Goal: Task Accomplishment & Management: Manage account settings

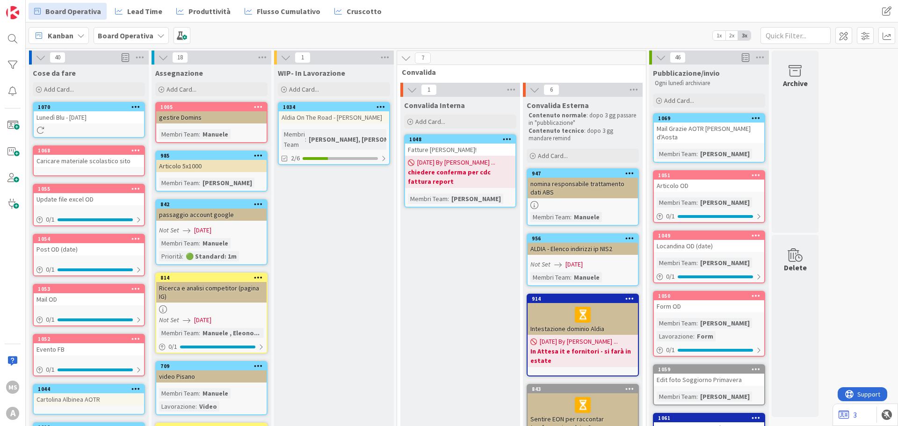
click at [105, 37] on b "Board Operativa" at bounding box center [126, 35] width 56 height 9
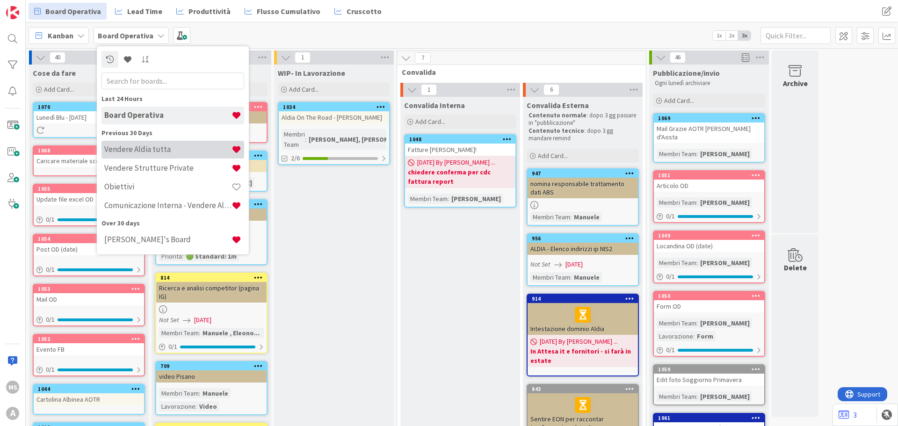
click at [149, 152] on h4 "Vendere Aldia tutta" at bounding box center [167, 149] width 127 height 9
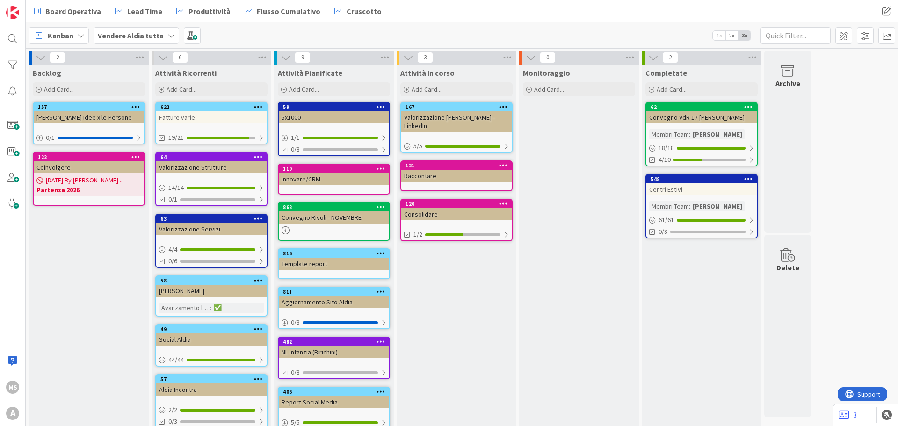
click at [184, 122] on div "Fatture varie" at bounding box center [211, 117] width 110 height 12
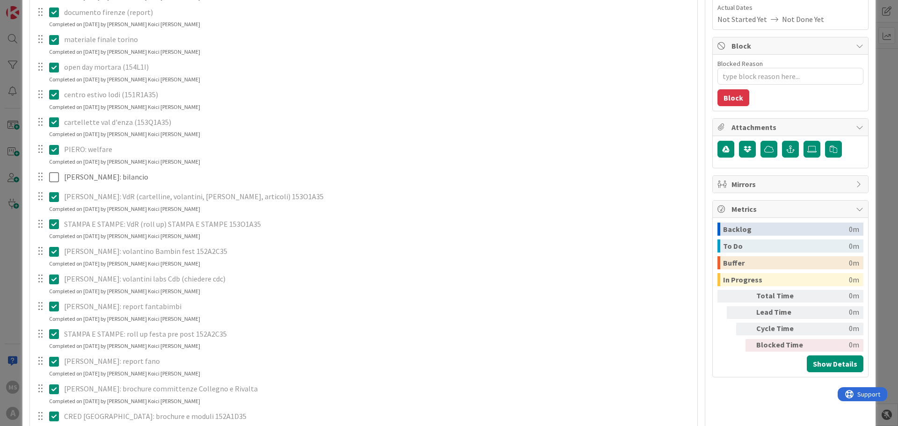
scroll to position [468, 0]
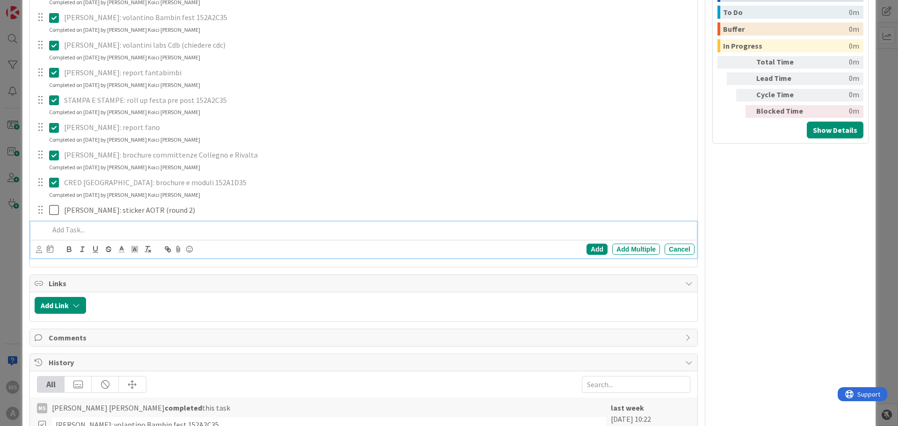
click at [69, 229] on p at bounding box center [370, 230] width 642 height 11
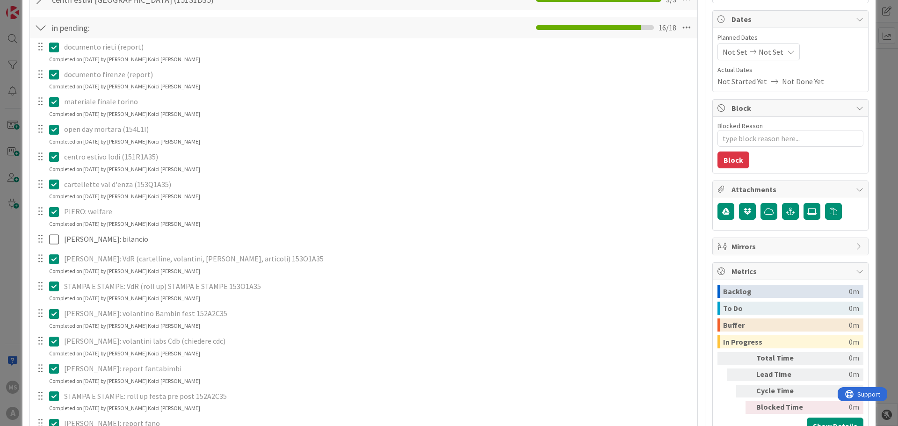
scroll to position [0, 0]
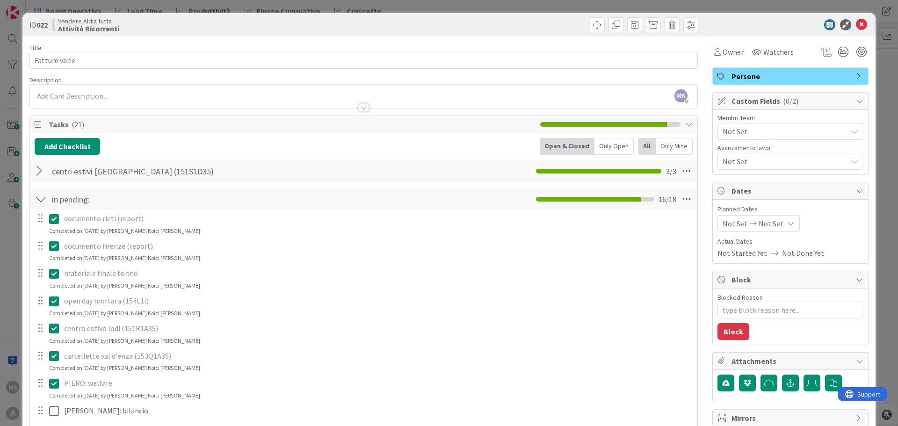
click at [44, 170] on div at bounding box center [41, 171] width 12 height 17
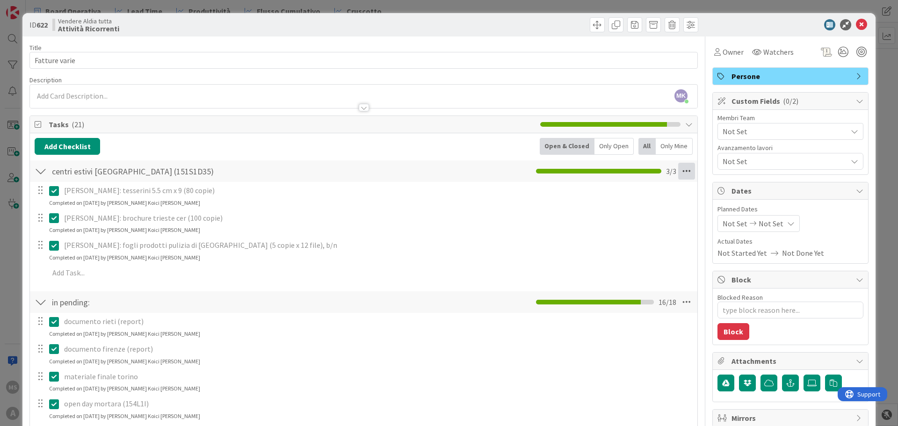
click at [678, 168] on icon at bounding box center [686, 171] width 17 height 17
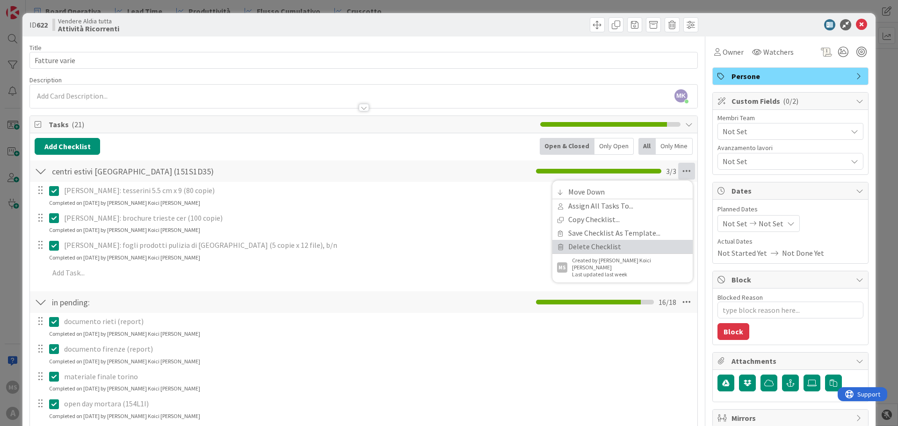
click at [591, 250] on link "Delete Checklist" at bounding box center [623, 247] width 140 height 14
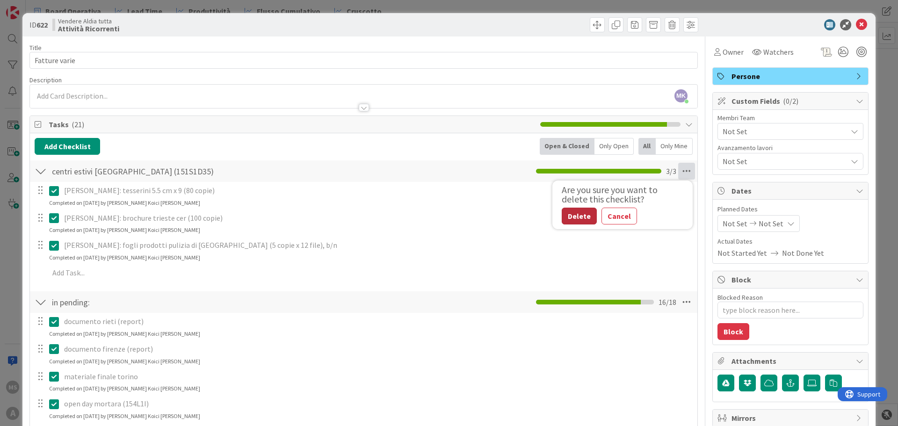
click at [577, 218] on button "Delete" at bounding box center [579, 216] width 35 height 17
type textarea "x"
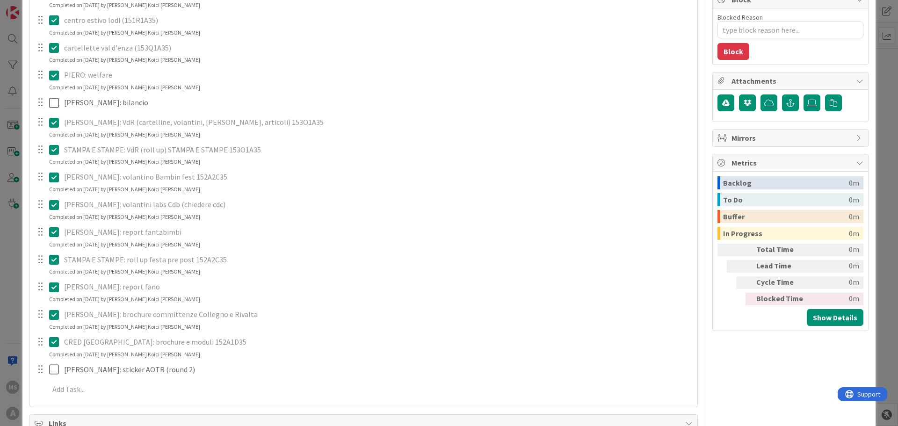
scroll to position [281, 0]
click at [93, 387] on p at bounding box center [370, 389] width 642 height 11
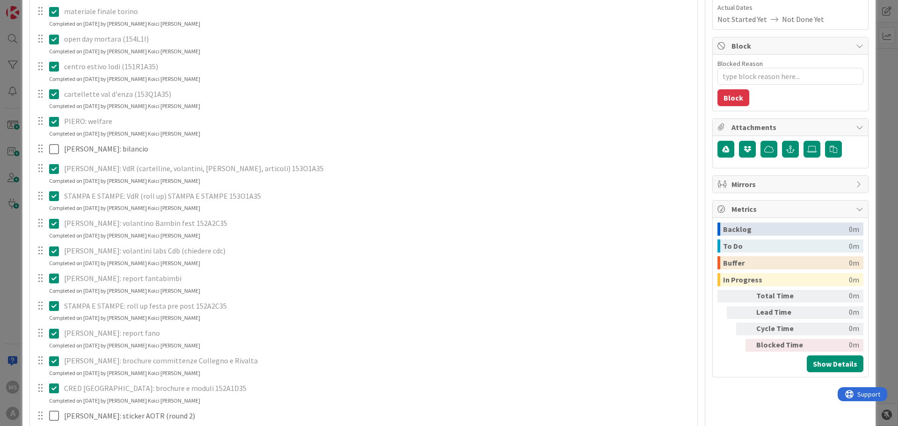
scroll to position [374, 0]
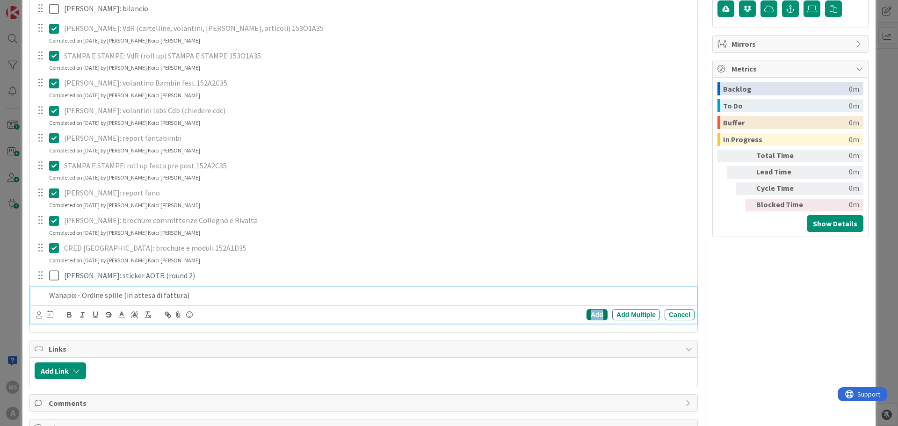
click at [587, 318] on div "Add" at bounding box center [597, 314] width 21 height 11
click at [41, 250] on div at bounding box center [40, 248] width 12 height 14
click at [51, 250] on icon at bounding box center [56, 247] width 14 height 11
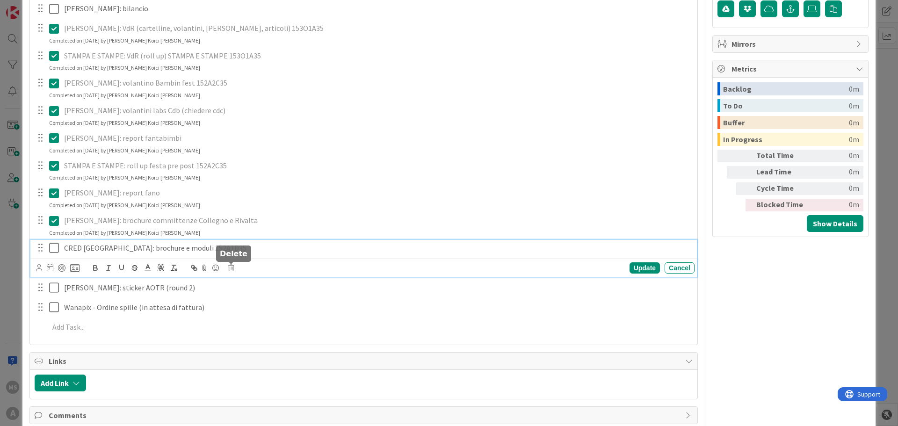
click at [228, 270] on icon at bounding box center [231, 268] width 6 height 7
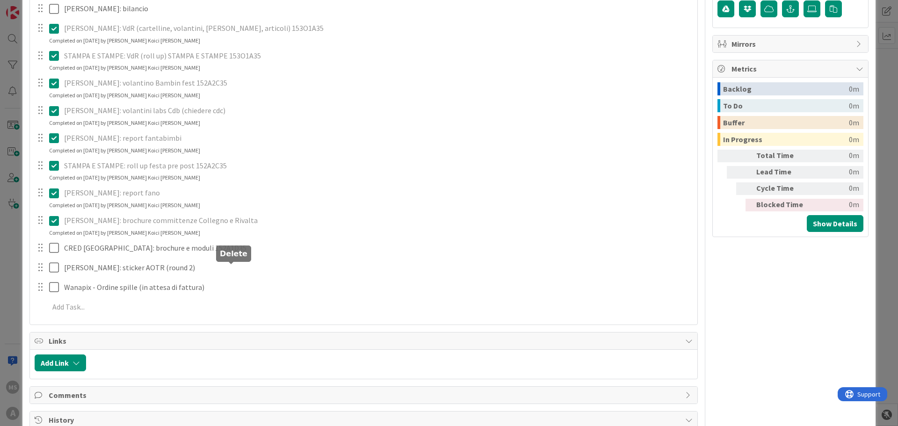
click at [257, 306] on div "documento rieti (report) Update Cancel Completed on [DATE] by [PERSON_NAME] [PE…" at bounding box center [364, 63] width 658 height 511
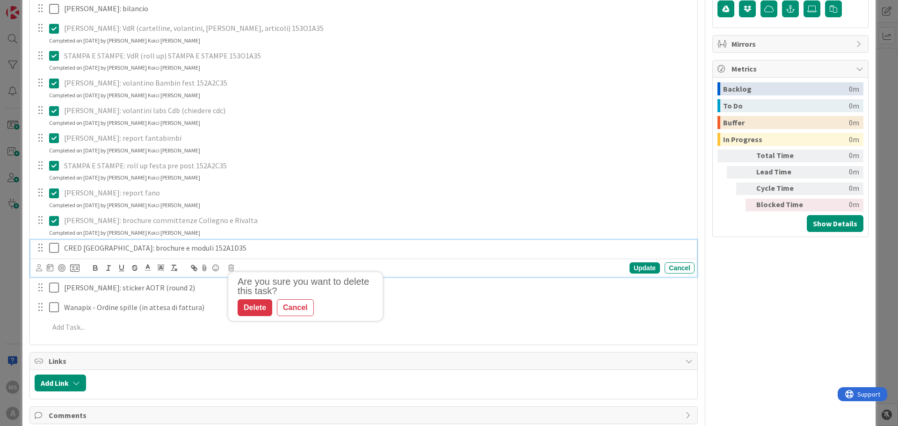
click at [94, 245] on span "CRED [GEOGRAPHIC_DATA]: brochure e moduli 152A1D35" at bounding box center [155, 247] width 182 height 9
click at [234, 271] on div "Are you sure you want to delete this task? Delete Cancel Update Cancel" at bounding box center [365, 268] width 659 height 13
click at [231, 268] on icon at bounding box center [231, 268] width 6 height 7
click at [253, 303] on div "Delete" at bounding box center [255, 307] width 35 height 17
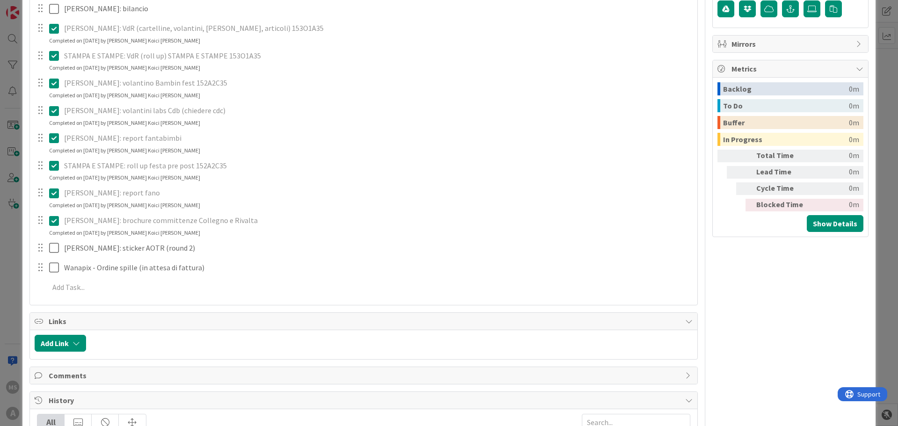
click at [186, 229] on div "[PERSON_NAME]: brochure committenze Collegno e Rivalta Update Cancel Completed …" at bounding box center [363, 224] width 667 height 25
drag, startPoint x: 176, startPoint y: 215, endPoint x: 115, endPoint y: 224, distance: 61.5
click at [174, 215] on div "[PERSON_NAME]: brochure committenze Collegno e Rivalta" at bounding box center [377, 220] width 635 height 16
click at [54, 221] on icon at bounding box center [56, 220] width 14 height 11
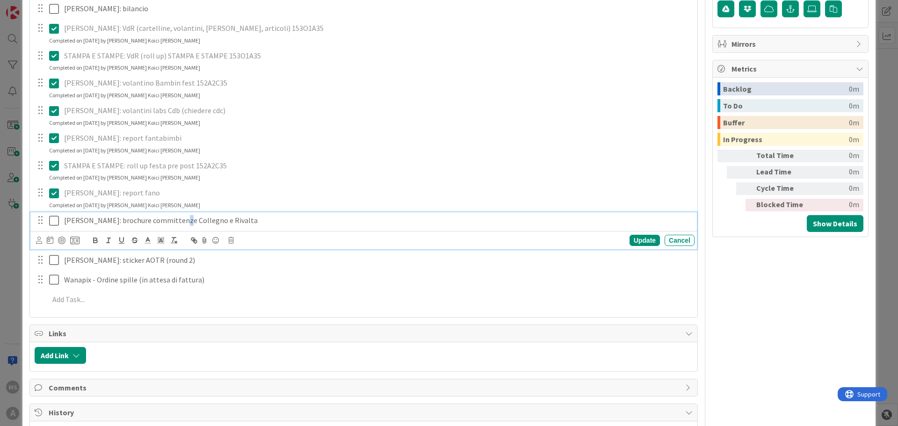
click at [234, 241] on div "Update Cancel" at bounding box center [365, 240] width 659 height 13
click at [226, 238] on div "Update Cancel" at bounding box center [365, 240] width 659 height 13
click at [229, 240] on icon at bounding box center [231, 240] width 6 height 7
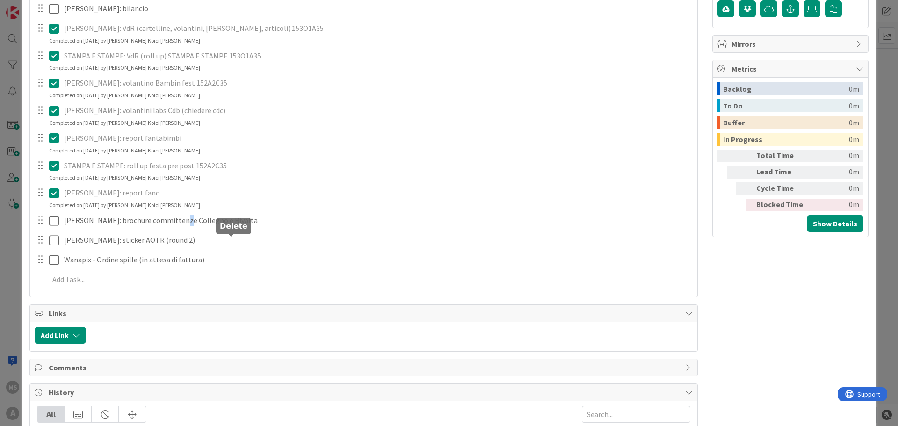
click at [254, 281] on div "documento rieti (report) Update Cancel Completed on [DATE] by [PERSON_NAME] [PE…" at bounding box center [364, 50] width 658 height 484
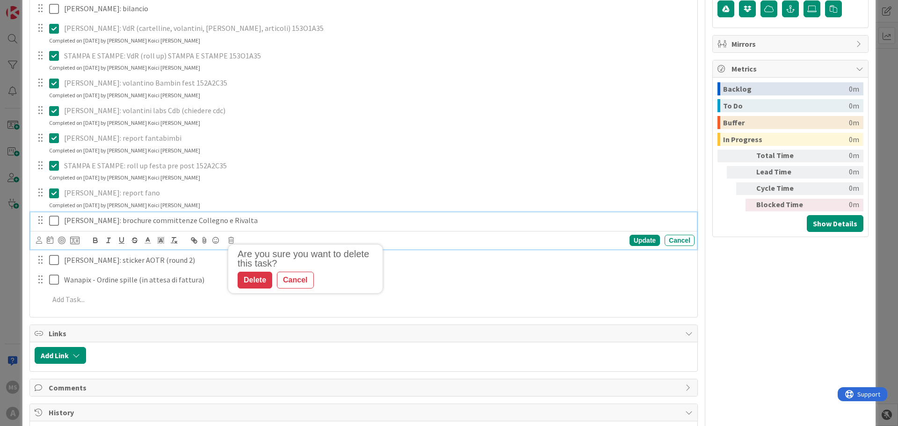
click at [214, 226] on p "[PERSON_NAME]: brochure committenze Collegno e Rivalta" at bounding box center [377, 220] width 627 height 11
click at [233, 236] on div "Are you sure you want to delete this task? Delete Cancel Update Cancel" at bounding box center [365, 240] width 659 height 13
click at [231, 239] on icon at bounding box center [231, 240] width 6 height 7
click at [262, 279] on div "Delete" at bounding box center [255, 280] width 35 height 17
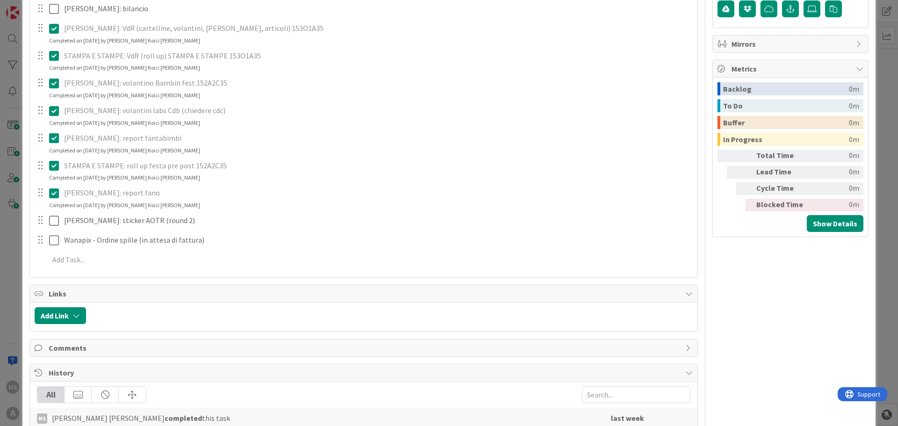
type textarea "x"
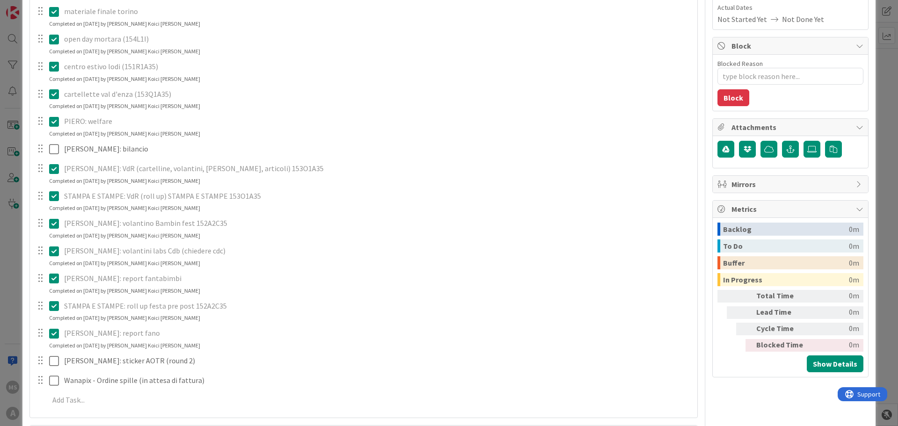
scroll to position [47, 0]
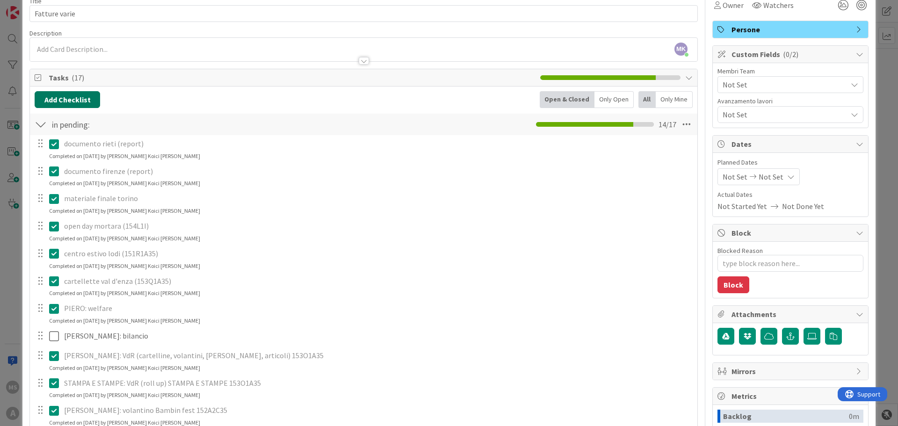
click at [80, 94] on button "Add Checklist" at bounding box center [68, 99] width 66 height 17
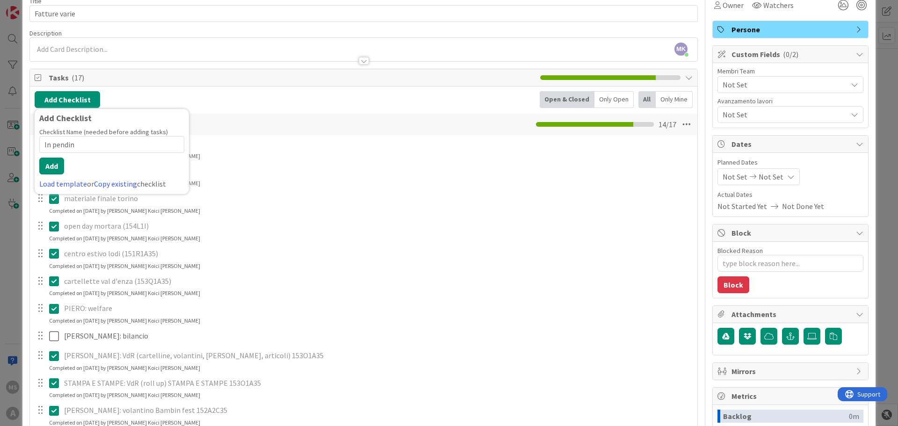
type input "In pending"
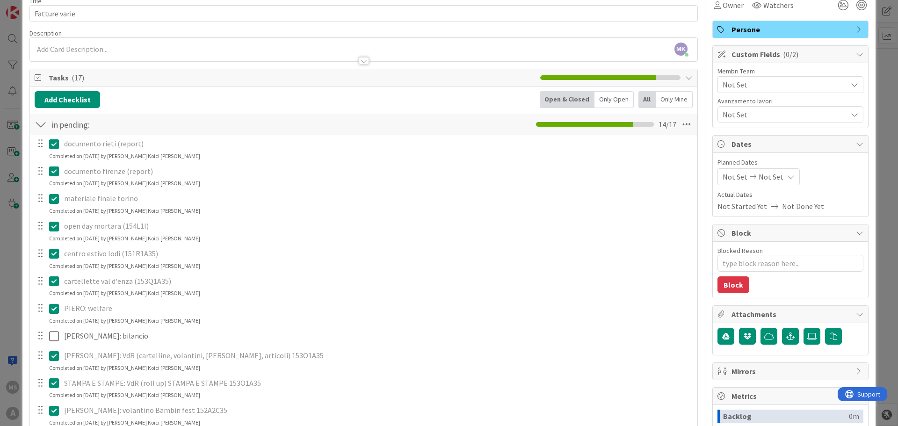
type textarea "x"
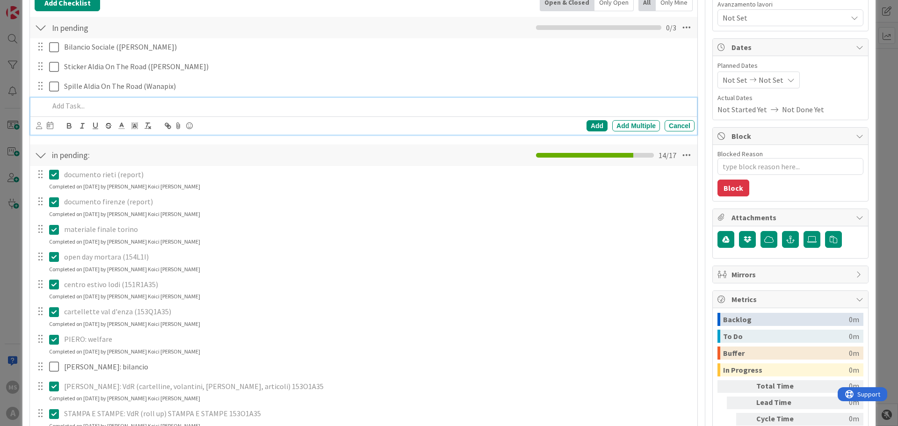
scroll to position [140, 0]
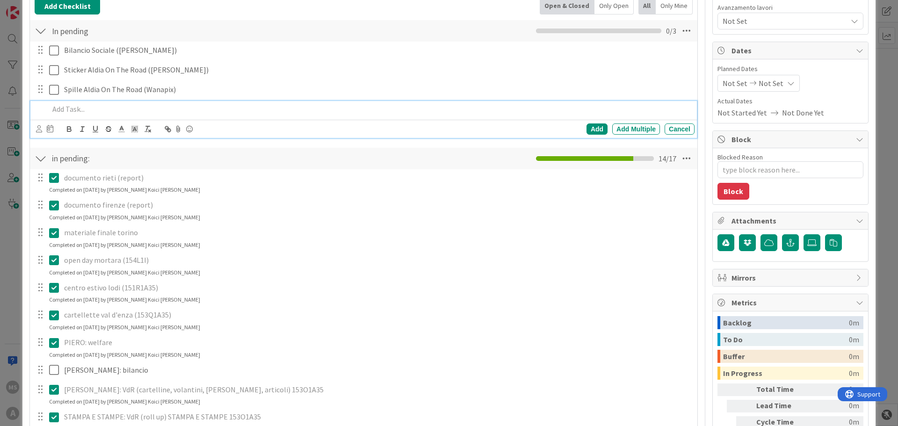
click at [44, 156] on div at bounding box center [41, 158] width 12 height 17
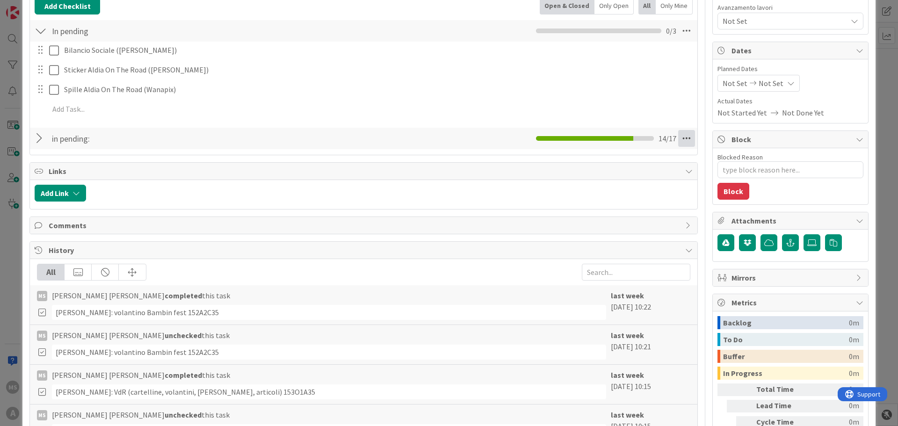
click at [678, 134] on icon at bounding box center [686, 138] width 17 height 17
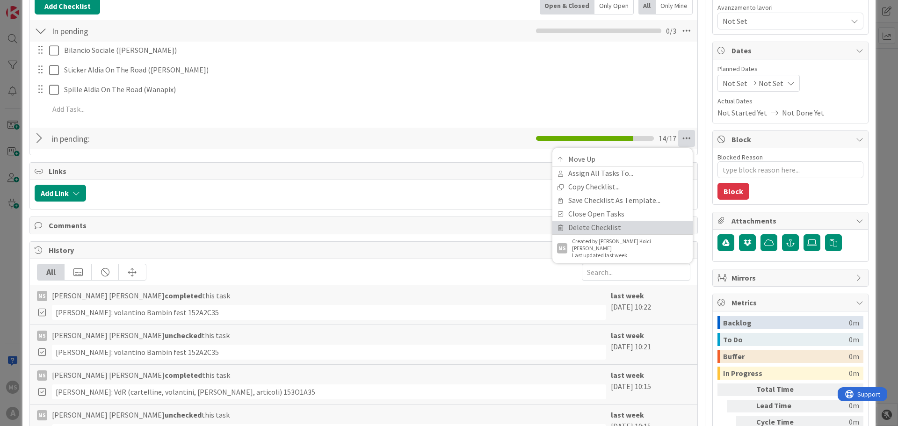
click at [588, 231] on link "Delete Checklist" at bounding box center [623, 228] width 140 height 14
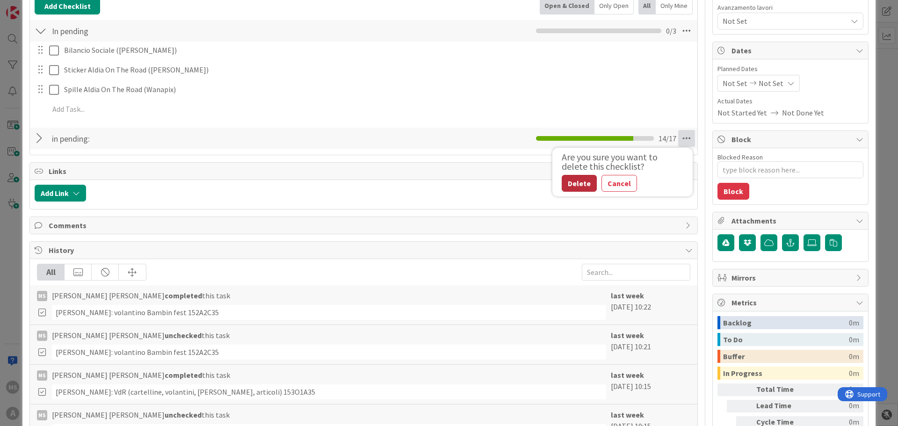
click at [580, 188] on button "Delete" at bounding box center [579, 183] width 35 height 17
type textarea "x"
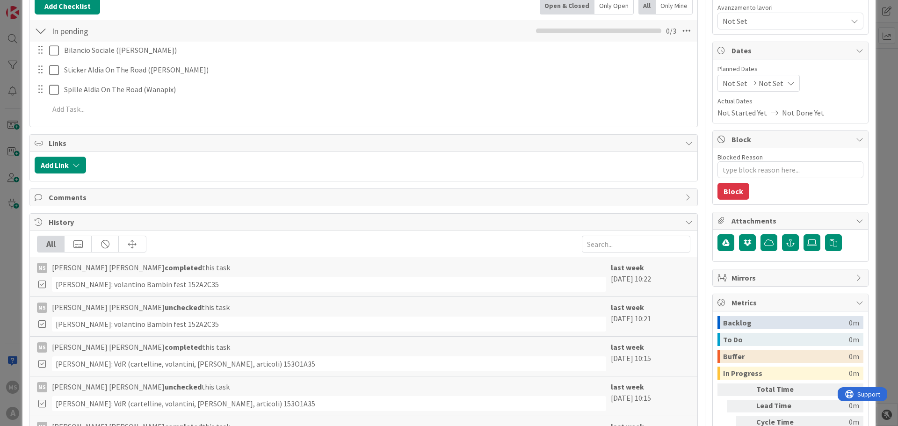
scroll to position [0, 0]
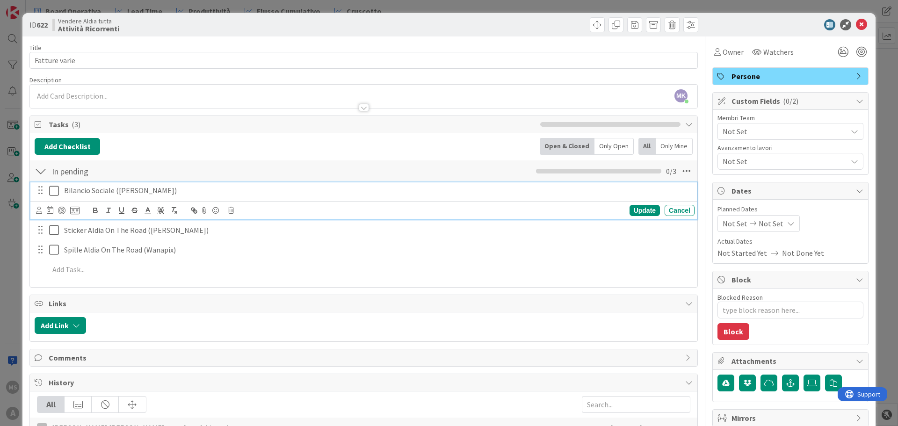
click at [158, 192] on p "Bilancio Sociale ([PERSON_NAME])" at bounding box center [377, 190] width 627 height 11
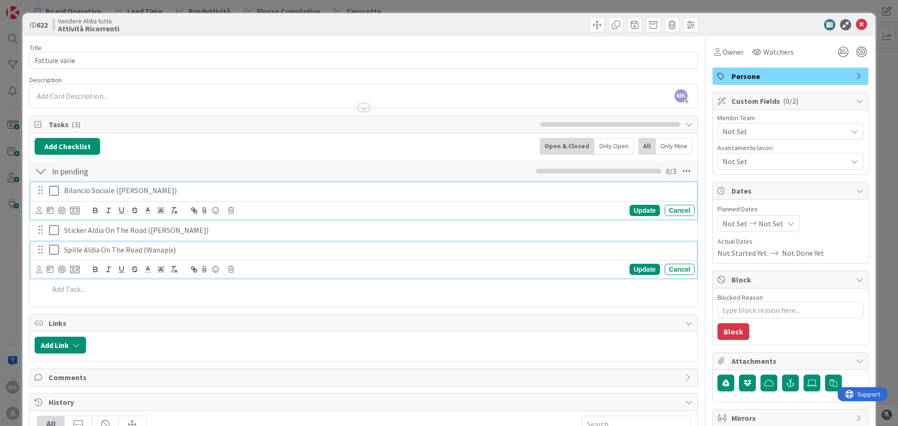
click at [185, 252] on p "Spille Aldia On The Road (Wanapix)" at bounding box center [377, 250] width 627 height 11
click at [195, 212] on p "Sticker Aldia On The Road ([PERSON_NAME])" at bounding box center [377, 210] width 627 height 11
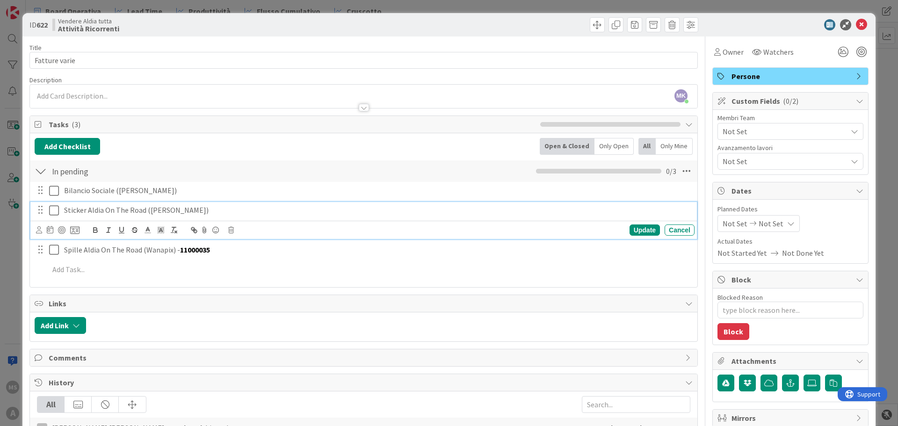
type textarea "x"
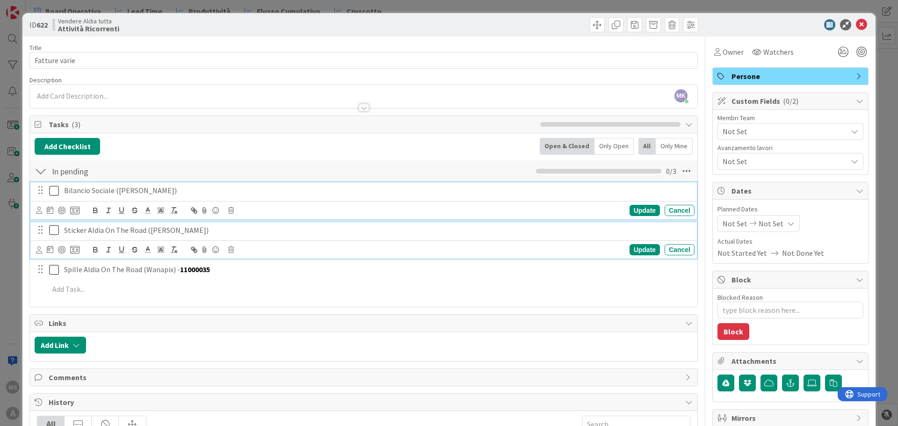
click at [149, 191] on p "Bilancio Sociale ([PERSON_NAME])" at bounding box center [377, 190] width 627 height 11
click at [186, 229] on p "Sticker Aldia On The Road ([PERSON_NAME])" at bounding box center [377, 230] width 627 height 11
click at [162, 190] on p "Bilancio Sociale ([PERSON_NAME])" at bounding box center [377, 190] width 627 height 11
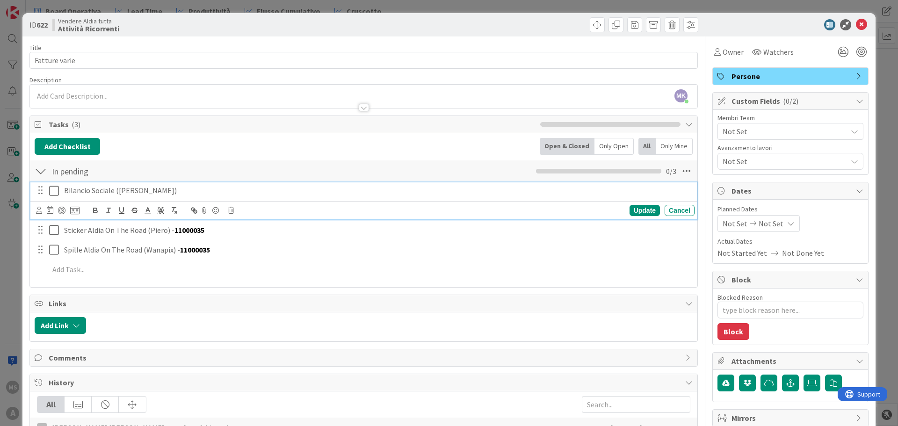
type textarea "x"
click at [271, 141] on div "Add Checklist Back Open & Closed Only Open All Only Mine" at bounding box center [364, 146] width 658 height 17
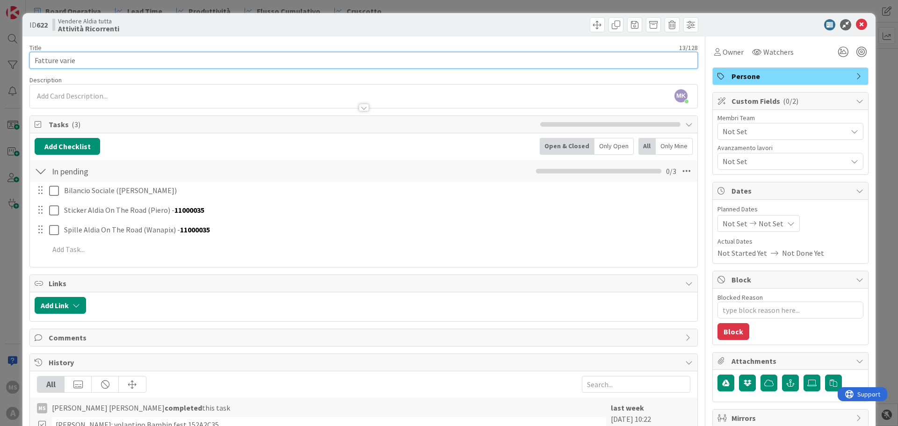
click at [84, 62] on input "Fatture varie" at bounding box center [363, 60] width 669 height 17
type input "Fatture i"
type textarea "x"
type input "Fatture"
type textarea "x"
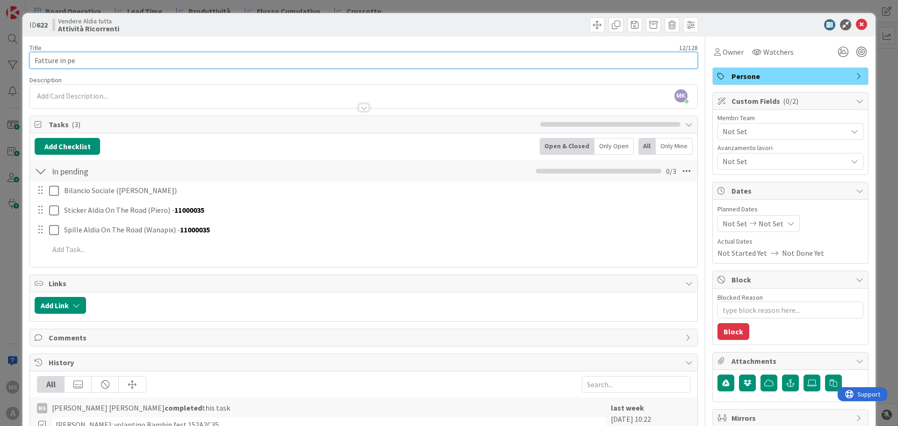
type input "Fatture in ped"
type textarea "x"
type input "Fatture in pe"
type textarea "x"
type input "Fatture varie"
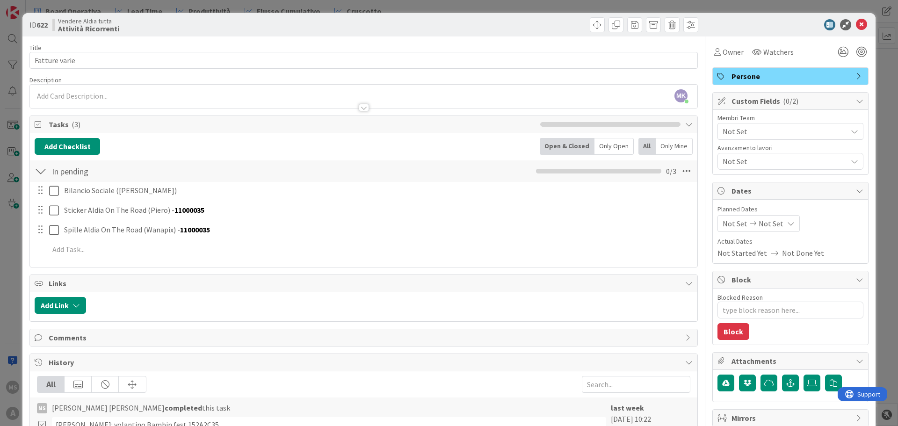
click at [122, 87] on div "[PERSON_NAME] Koici [PERSON_NAME] joined 8 m ago" at bounding box center [364, 96] width 668 height 23
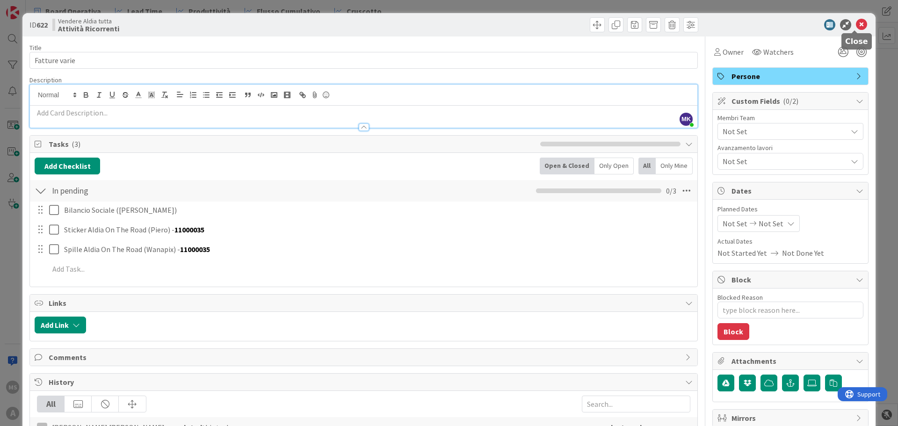
click at [859, 22] on icon at bounding box center [861, 24] width 11 height 11
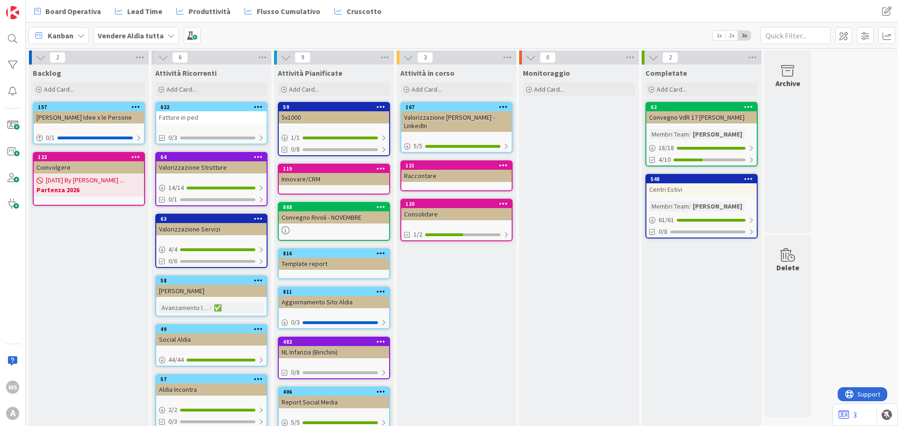
click at [207, 118] on div "Fatture in ped" at bounding box center [211, 117] width 110 height 12
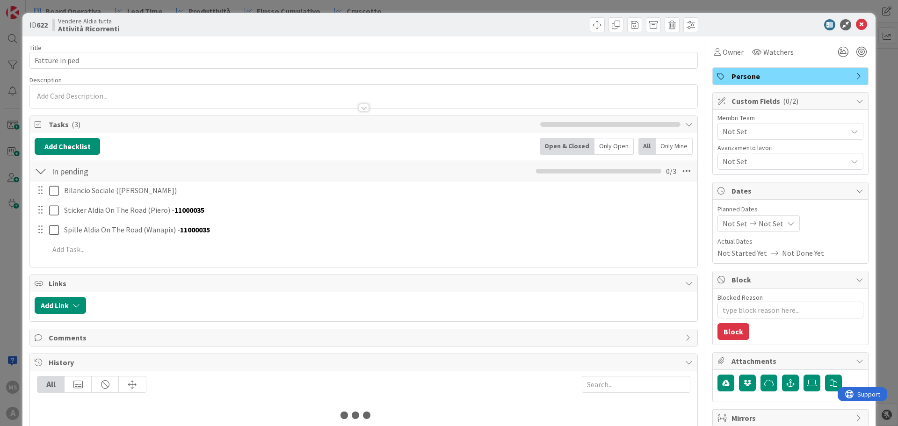
type textarea "x"
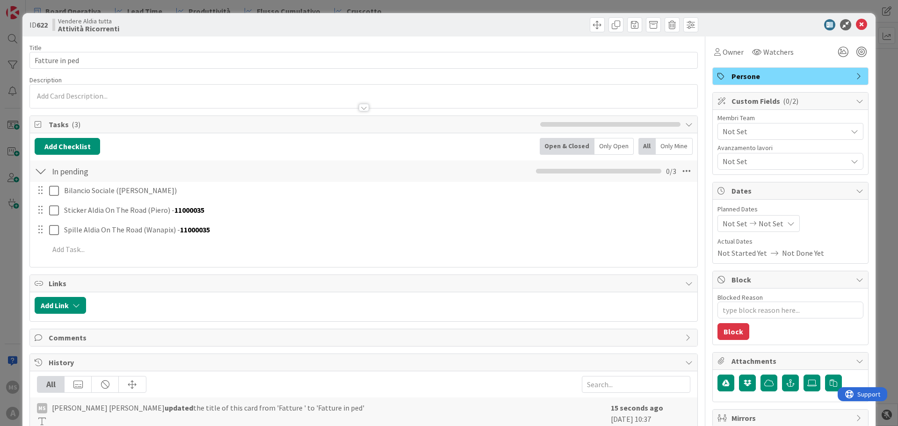
click at [108, 69] on div "Title 14 / 128 Fatture in ped Description Owner Watchers Persone Tasks ( 3 ) Ad…" at bounding box center [363, 323] width 669 height 575
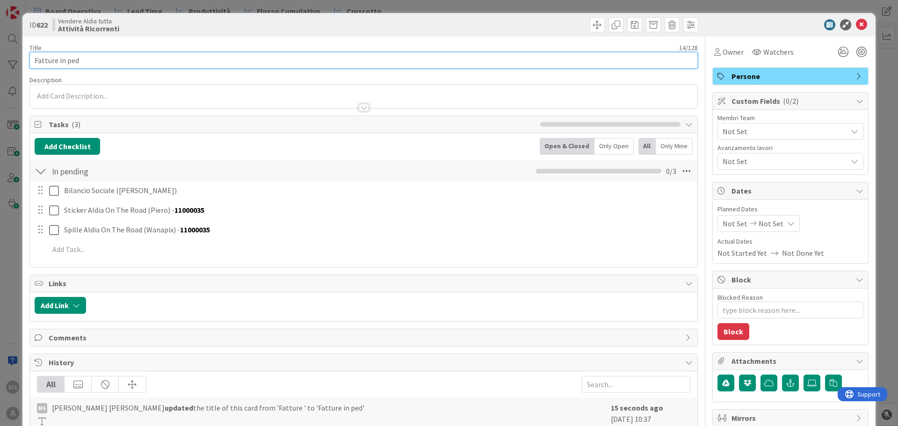
click at [100, 63] on input "Fatture in ped" at bounding box center [363, 60] width 669 height 17
type input "Fatture in pe"
type textarea "x"
type input "Fatture in pending"
type textarea "x"
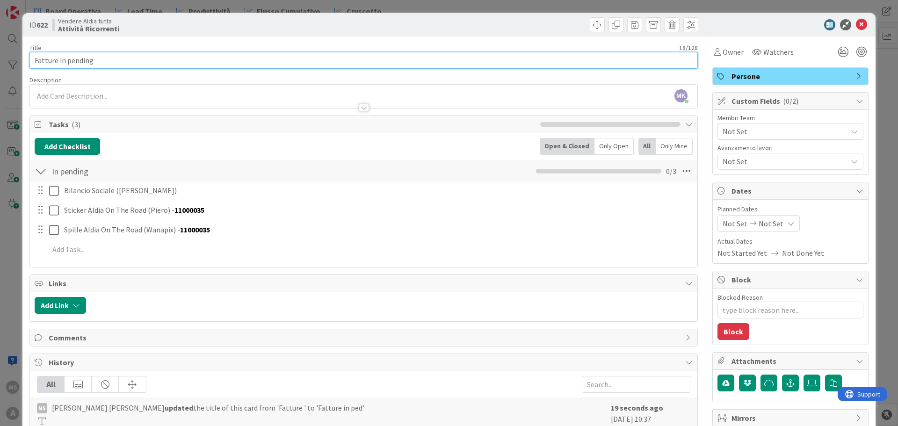
type input "Fatture in pending"
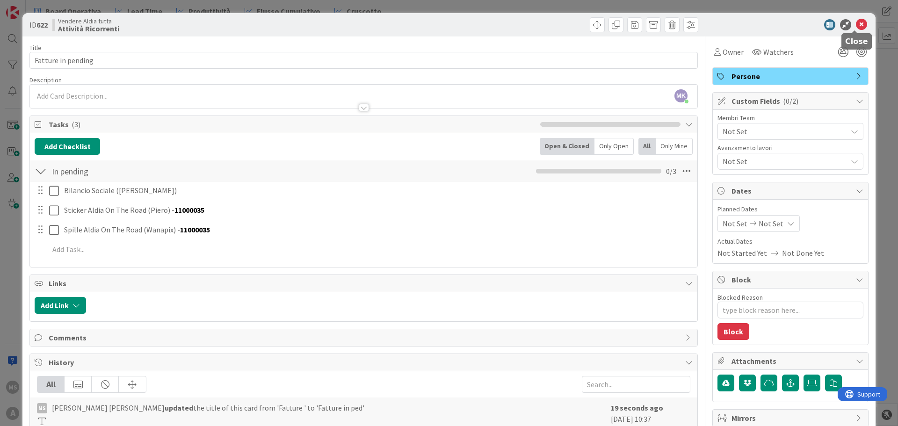
click at [856, 27] on icon at bounding box center [861, 24] width 11 height 11
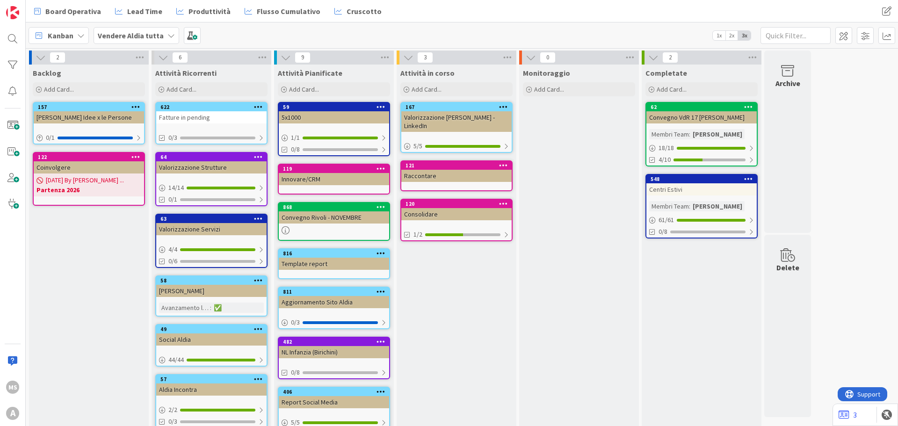
click at [202, 118] on div "Fatture in pending" at bounding box center [211, 117] width 110 height 12
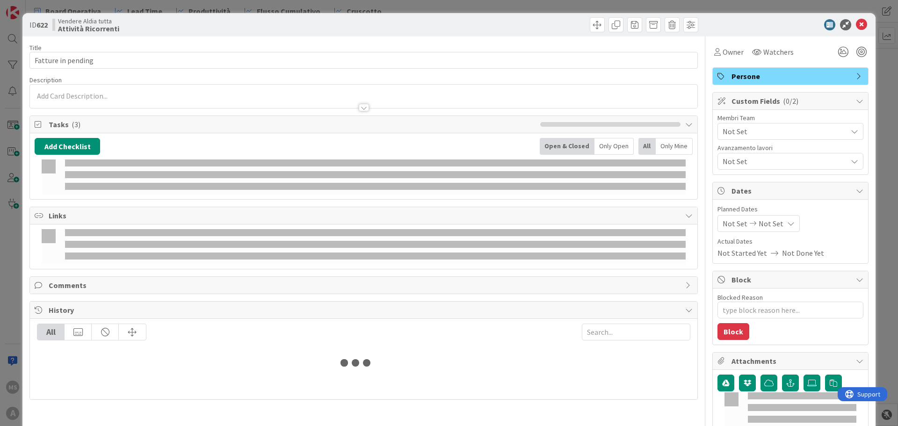
type textarea "x"
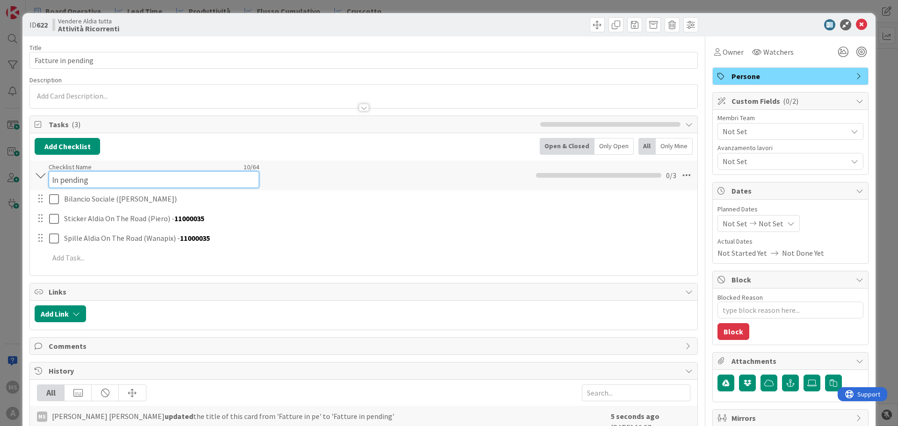
click at [64, 173] on input "In pending" at bounding box center [154, 179] width 211 height 17
click at [70, 174] on input "In pending" at bounding box center [154, 179] width 211 height 17
type input "E"
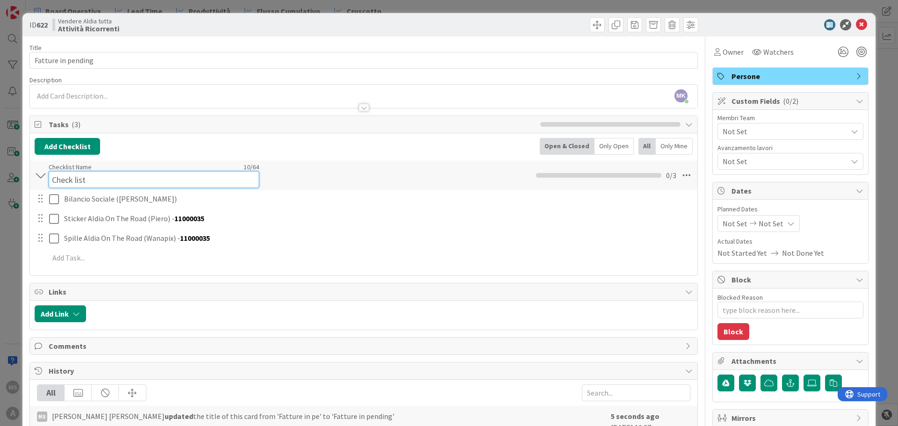
type input "Check list"
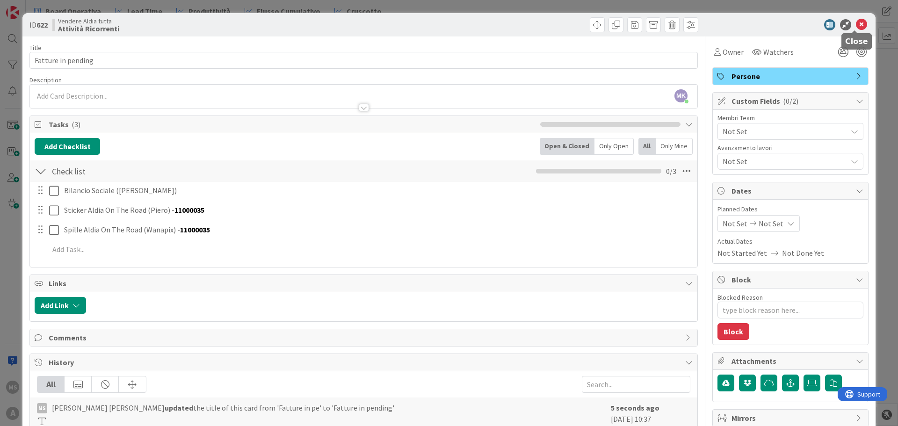
click at [856, 23] on icon at bounding box center [861, 24] width 11 height 11
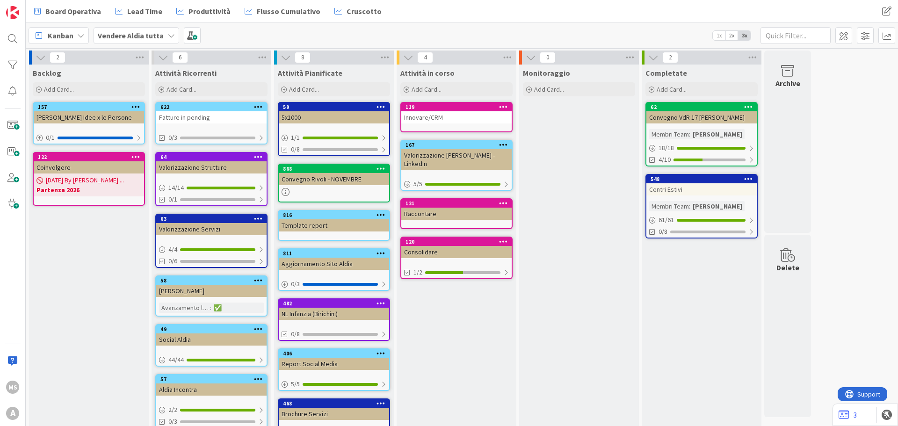
click at [431, 110] on div "119" at bounding box center [456, 107] width 110 height 8
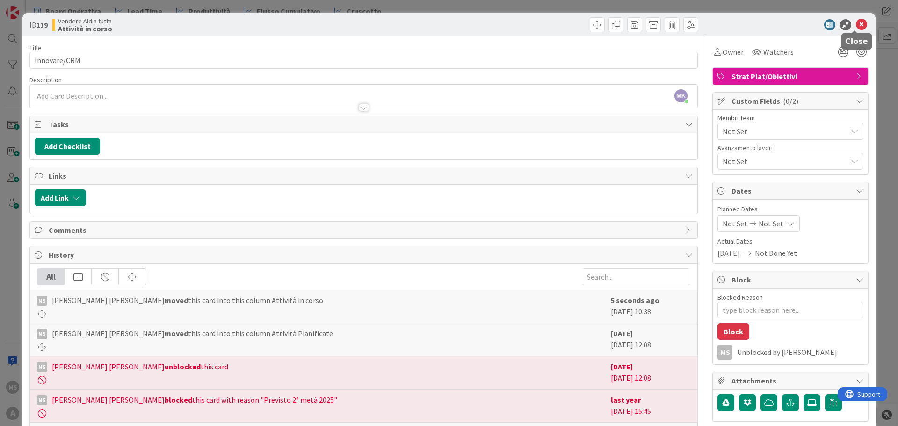
click at [856, 24] on icon at bounding box center [861, 24] width 11 height 11
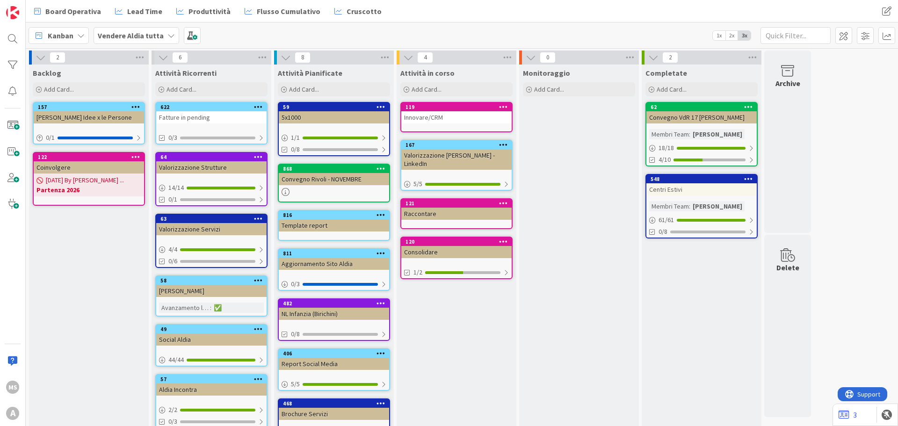
click at [124, 29] on div "Vendere Aldia tutta" at bounding box center [137, 35] width 86 height 17
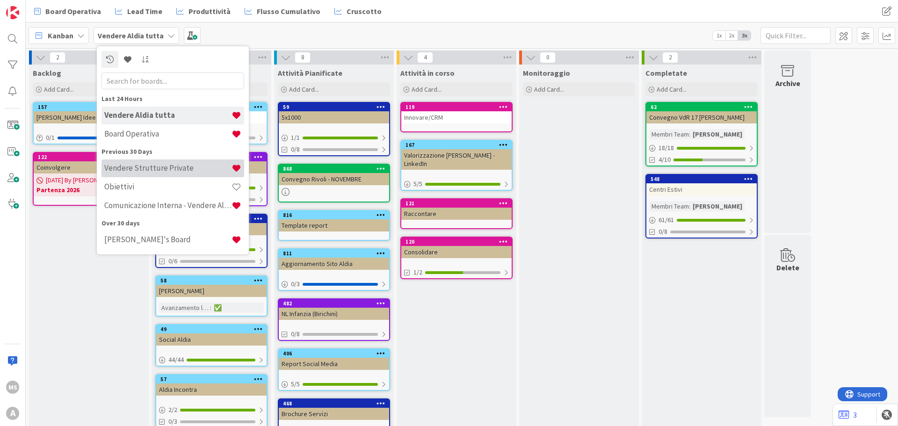
click at [155, 168] on h4 "Vendere Strutture Private" at bounding box center [167, 167] width 127 height 9
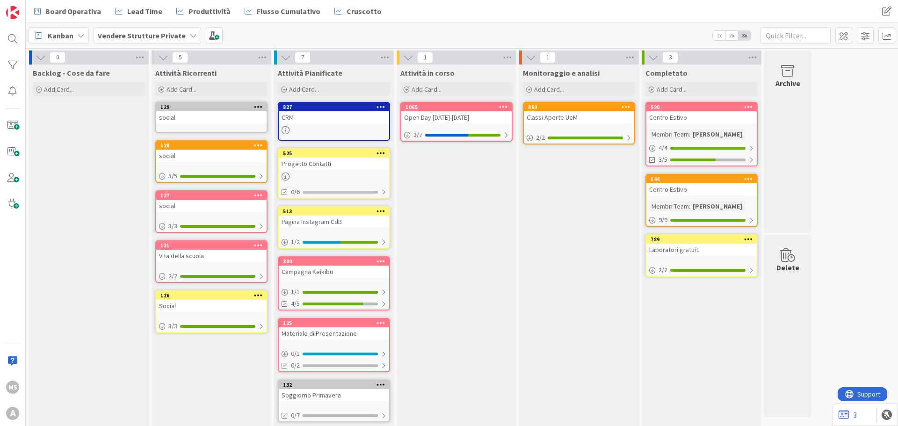
scroll to position [70, 0]
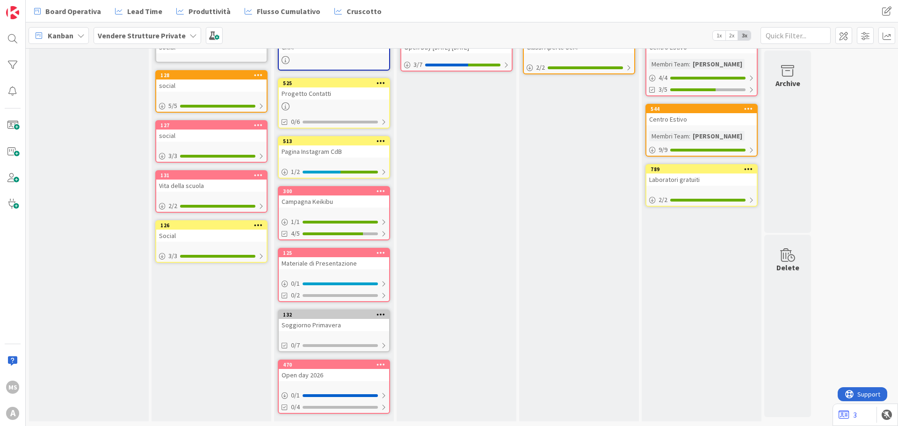
click at [290, 379] on div "Open day 2026" at bounding box center [334, 375] width 110 height 12
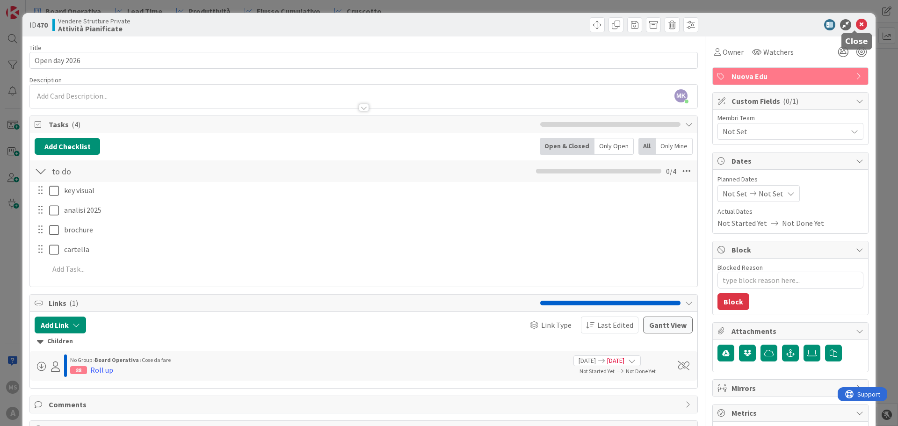
click at [857, 23] on icon at bounding box center [861, 24] width 11 height 11
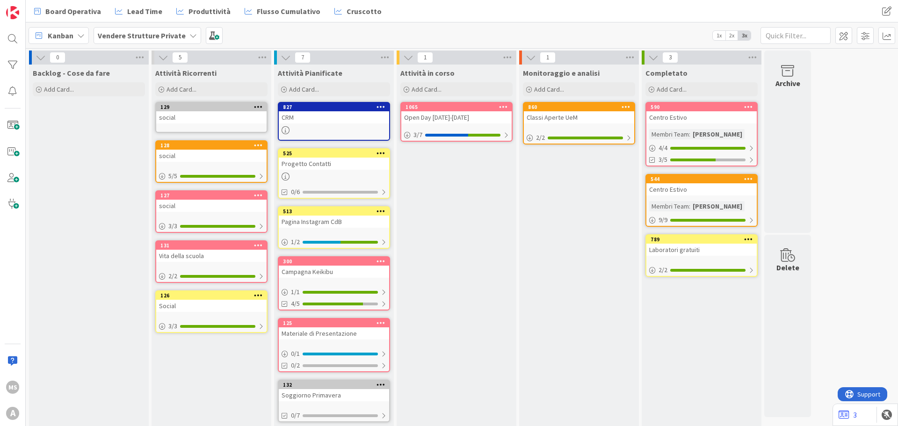
click at [466, 122] on div "Open Day [DATE]-[DATE]" at bounding box center [456, 117] width 110 height 12
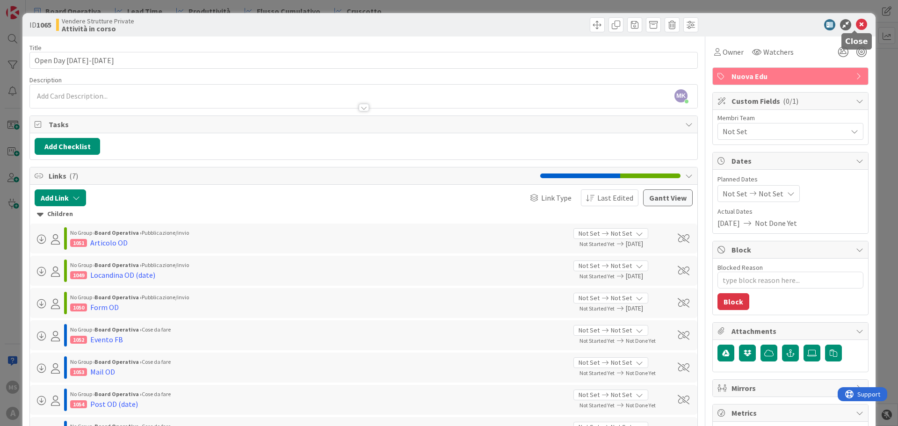
click at [856, 29] on icon at bounding box center [861, 24] width 11 height 11
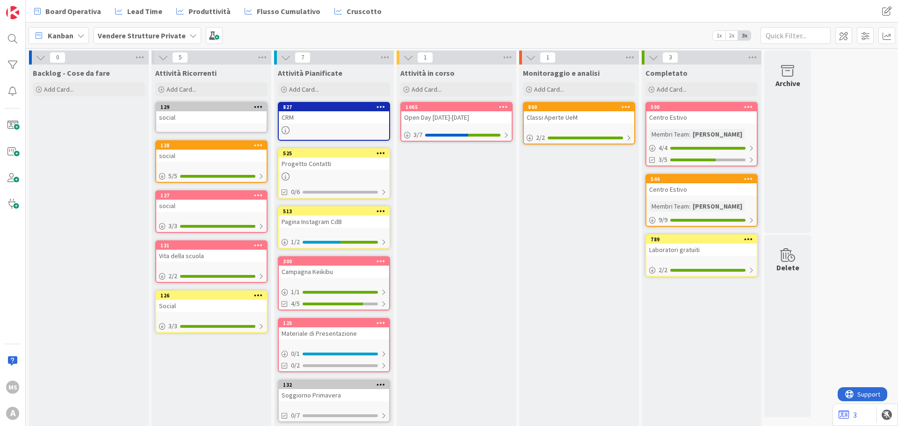
click at [146, 34] on b "Vendere Strutture Private" at bounding box center [142, 35] width 88 height 9
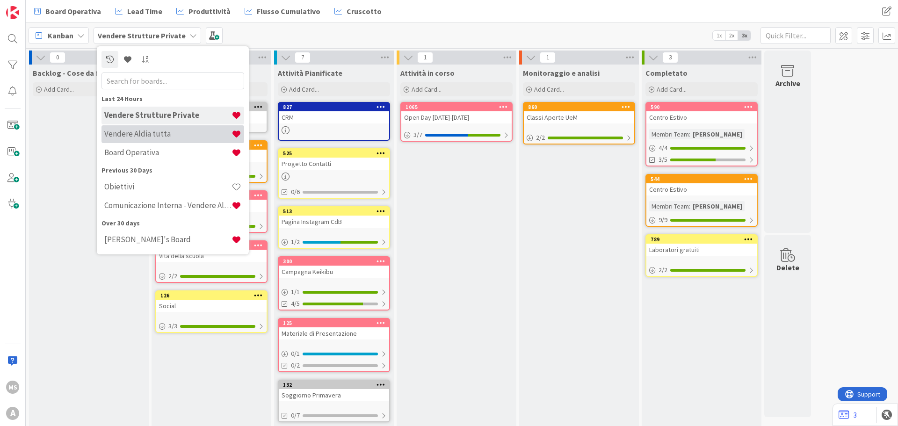
click at [145, 136] on h4 "Vendere Aldia tutta" at bounding box center [167, 133] width 127 height 9
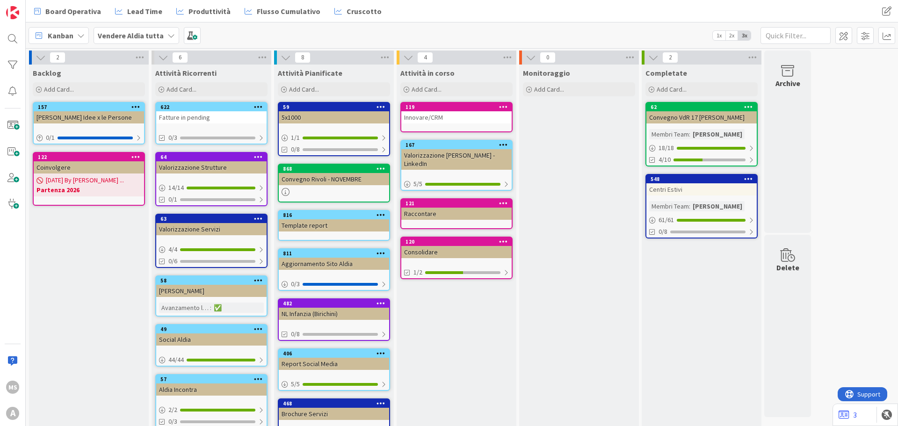
click at [153, 39] on b "Vendere Aldia tutta" at bounding box center [131, 35] width 66 height 9
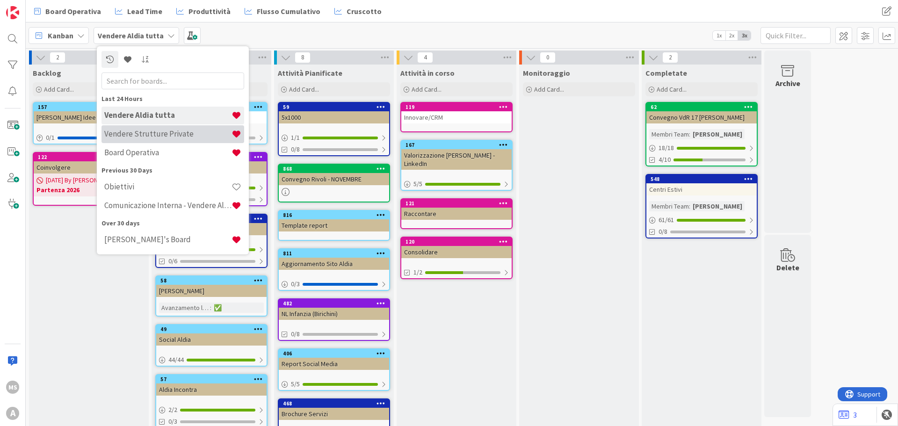
click at [126, 135] on h4 "Vendere Strutture Private" at bounding box center [167, 133] width 127 height 9
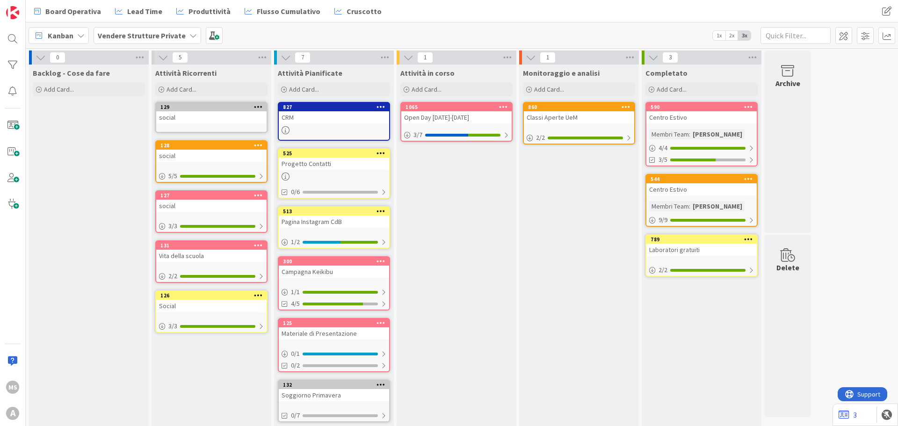
click at [129, 40] on span "Vendere Strutture Private" at bounding box center [142, 35] width 88 height 11
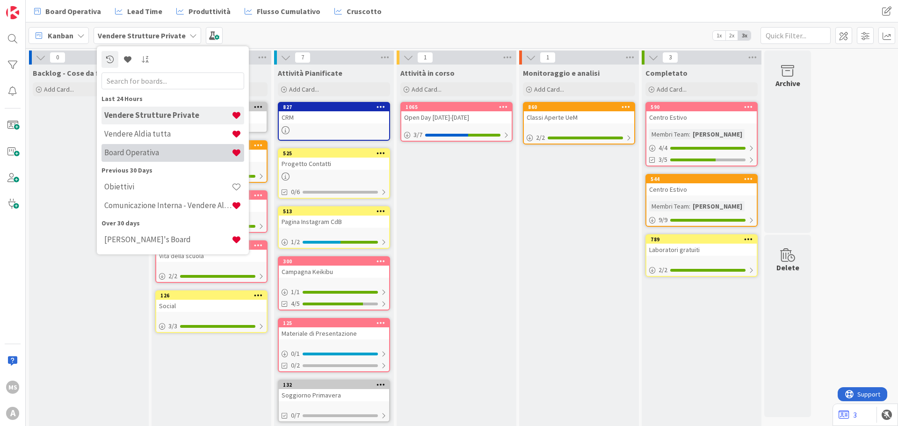
click at [127, 153] on h4 "Board Operativa" at bounding box center [167, 152] width 127 height 9
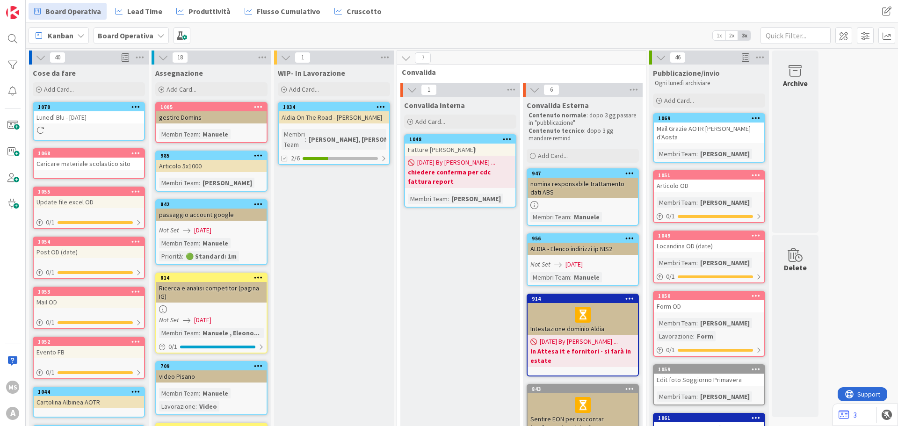
click at [140, 40] on b "Board Operativa" at bounding box center [126, 35] width 56 height 9
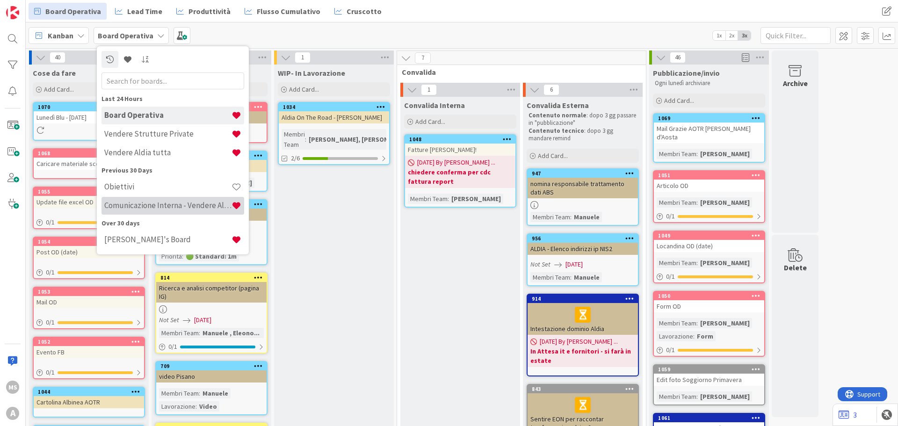
click at [141, 200] on div "Comunicazione Interna - Vendere Aldia ai soci" at bounding box center [173, 206] width 143 height 18
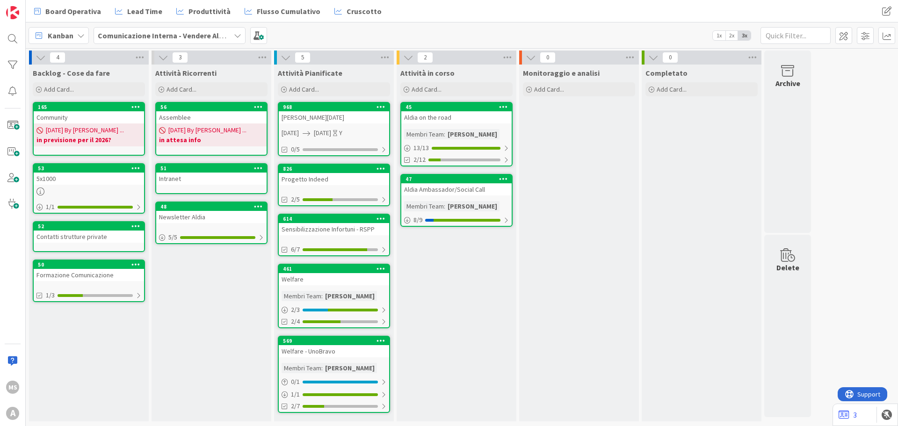
click at [140, 36] on b "Comunicazione Interna - Vendere Aldia ai soci" at bounding box center [175, 35] width 154 height 9
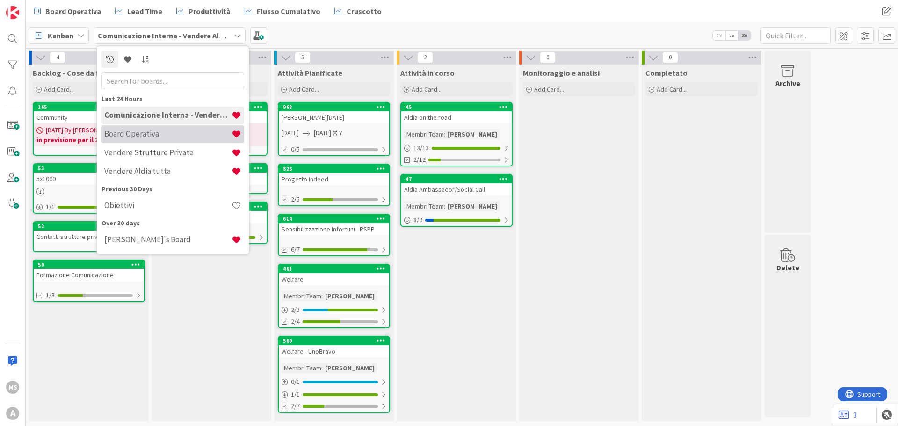
click at [143, 141] on div "Board Operativa" at bounding box center [173, 134] width 143 height 18
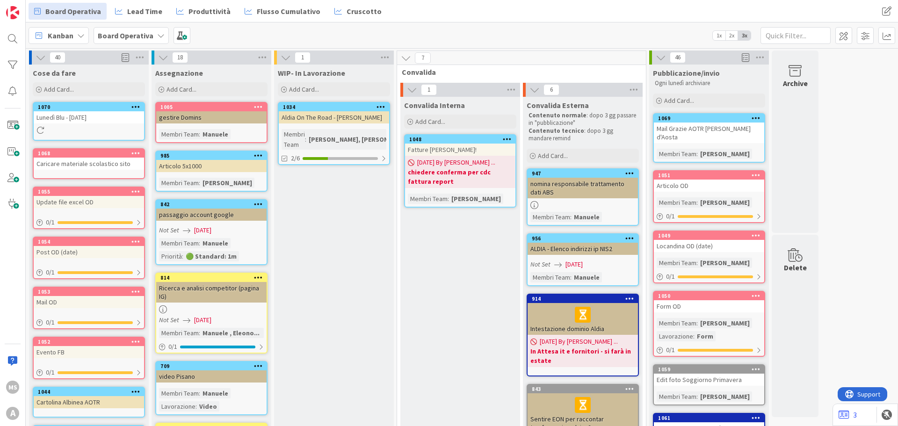
click at [142, 44] on div "Kanban Board Operativa 1x 2x 3x" at bounding box center [462, 35] width 873 height 26
click at [140, 41] on div "Board Operativa" at bounding box center [131, 35] width 75 height 17
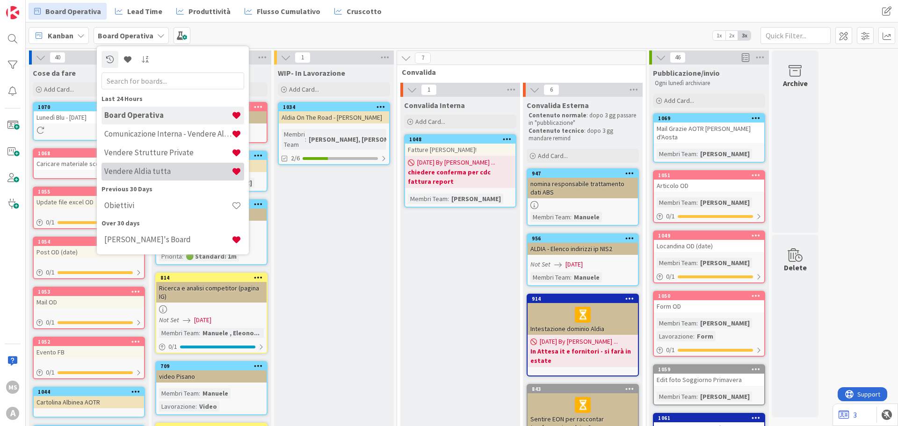
click at [133, 173] on h4 "Vendere Aldia tutta" at bounding box center [167, 171] width 127 height 9
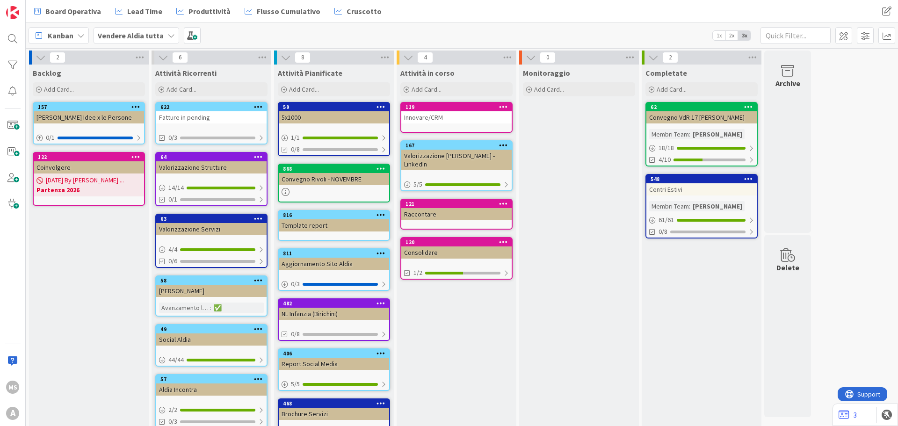
click at [188, 112] on div "Fatture in pending" at bounding box center [211, 117] width 110 height 12
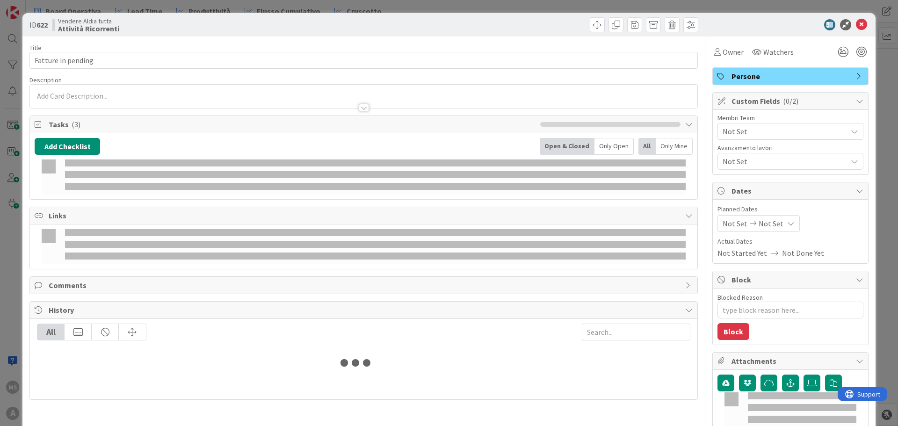
type textarea "x"
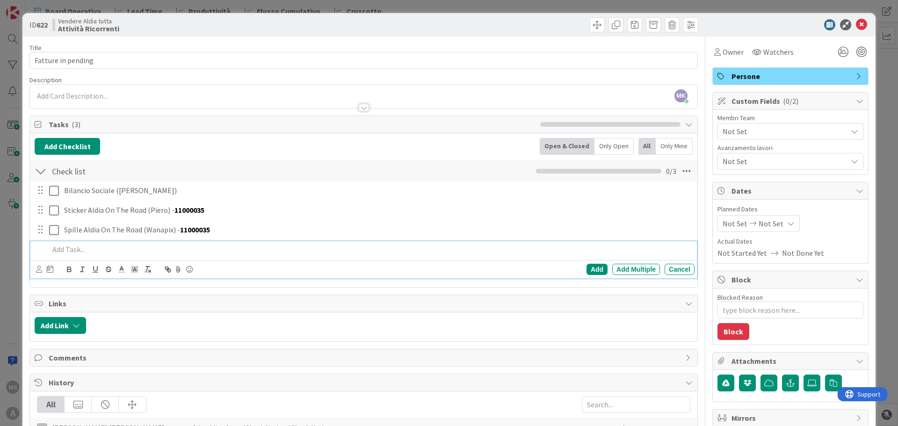
click at [76, 246] on p at bounding box center [370, 249] width 642 height 11
click at [175, 255] on div "Quadernini per Pavia (Penneshop) 152A1A32" at bounding box center [369, 249] width 649 height 16
click at [164, 250] on p "Quadernini per Pavia (Penneshop) 152A1A32" at bounding box center [370, 249] width 642 height 11
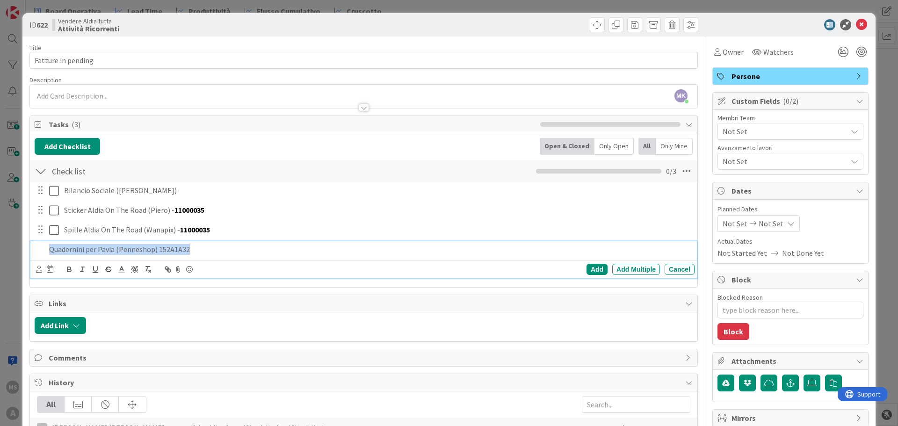
click at [164, 250] on p "Quadernini per Pavia (Penneshop) 152A1A32" at bounding box center [370, 249] width 642 height 11
click at [177, 251] on p "Quadernini per Pavia (Penneshop) 152A1A32" at bounding box center [370, 249] width 642 height 11
drag, startPoint x: 200, startPoint y: 249, endPoint x: 155, endPoint y: 250, distance: 45.4
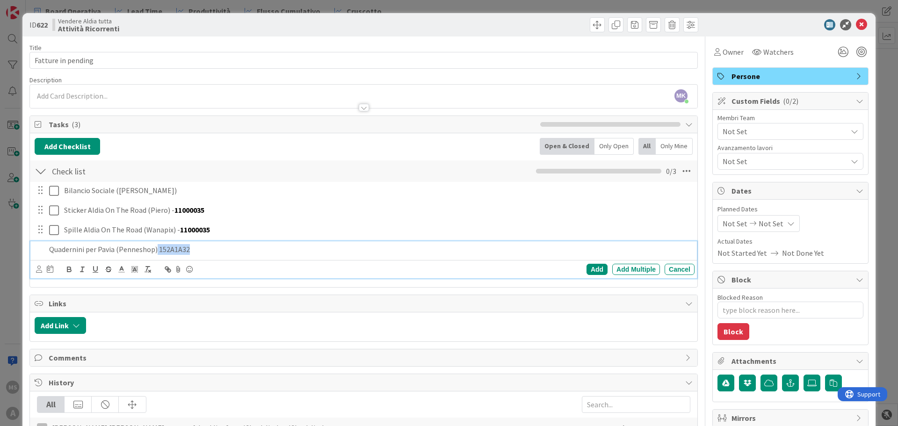
click at [156, 250] on p "Quadernini per Pavia (Penneshop) 152A1A32" at bounding box center [370, 249] width 642 height 11
click at [72, 269] on icon "button" at bounding box center [69, 269] width 8 height 8
click at [211, 248] on strong "152A1A32" at bounding box center [226, 249] width 31 height 9
click at [221, 247] on p "Quadernini per Pavia (Penneshop) - 152A1A32" at bounding box center [370, 249] width 642 height 11
click at [96, 250] on p "Quadernini per Pavia (Penneshop) - 152A1A32" at bounding box center [370, 249] width 642 height 11
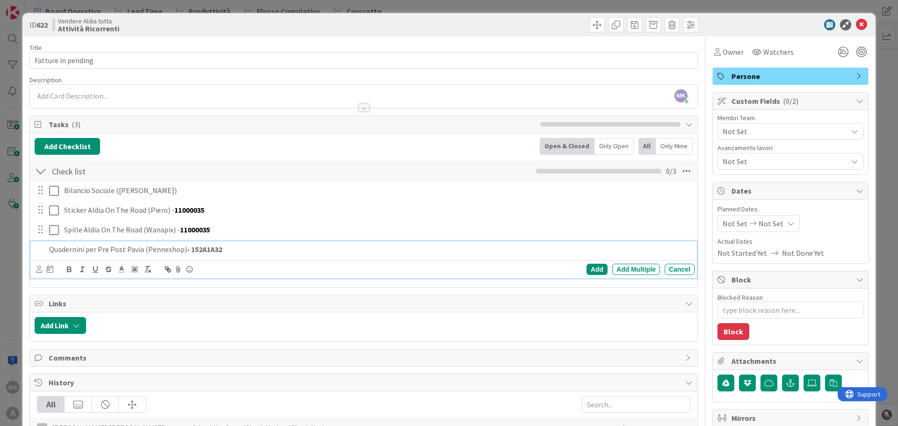
click at [223, 154] on div "Add Checklist Open & Closed Only Open All Only Mine" at bounding box center [364, 146] width 658 height 17
click at [227, 247] on p "Quadernini per Pre Post Pavia (Penneshop) - 152A1A32" at bounding box center [370, 249] width 642 height 11
drag, startPoint x: 230, startPoint y: 252, endPoint x: 188, endPoint y: 250, distance: 42.2
click at [188, 250] on p "Quadernini per Pre Post Pavia (Penneshop) - 152A1A32" at bounding box center [370, 249] width 642 height 11
click at [125, 270] on icon at bounding box center [121, 269] width 8 height 8
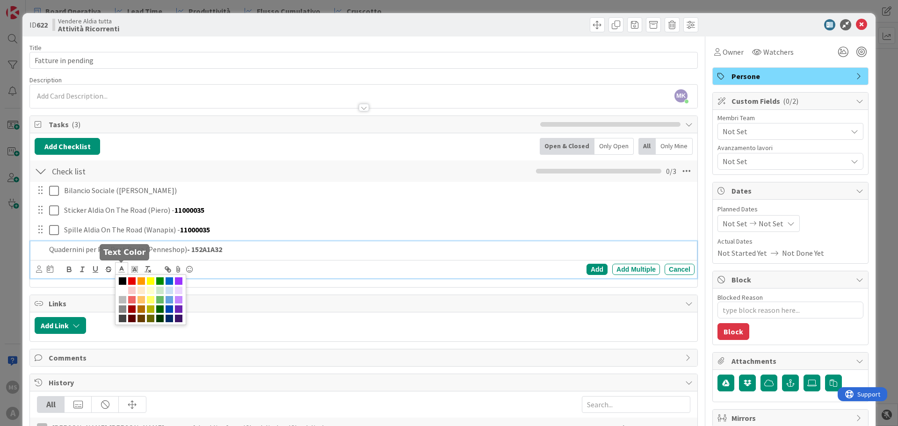
click at [124, 284] on span at bounding box center [122, 280] width 7 height 7
click at [251, 241] on div "Bilancio Sociale ([PERSON_NAME]) Update Cancel Sticker Aldia On The Road (Piero…" at bounding box center [364, 232] width 658 height 100
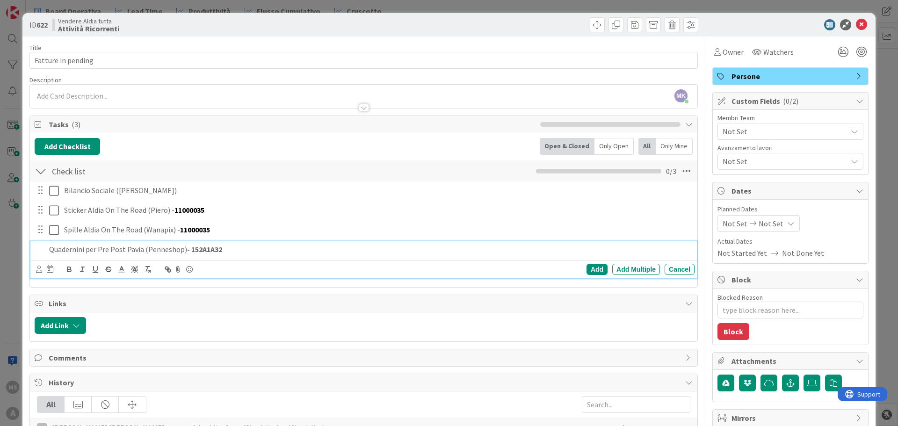
click at [242, 250] on p "Quadernini per Pre Post Pavia (Penneshop) - 152A1A32" at bounding box center [370, 249] width 642 height 11
drag, startPoint x: 242, startPoint y: 251, endPoint x: 189, endPoint y: 251, distance: 53.3
click at [189, 251] on p "Quadernini per Pre Post Pavia (Penneshop) - 152A1A32" at bounding box center [370, 249] width 642 height 11
click at [119, 269] on icon at bounding box center [121, 269] width 8 height 8
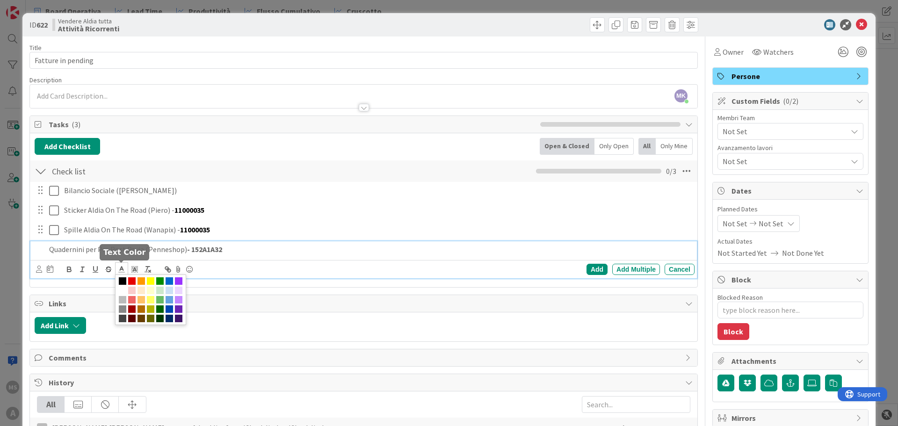
click at [122, 278] on span at bounding box center [122, 280] width 7 height 7
click at [122, 281] on span at bounding box center [122, 280] width 7 height 7
click at [130, 282] on span at bounding box center [131, 280] width 7 height 7
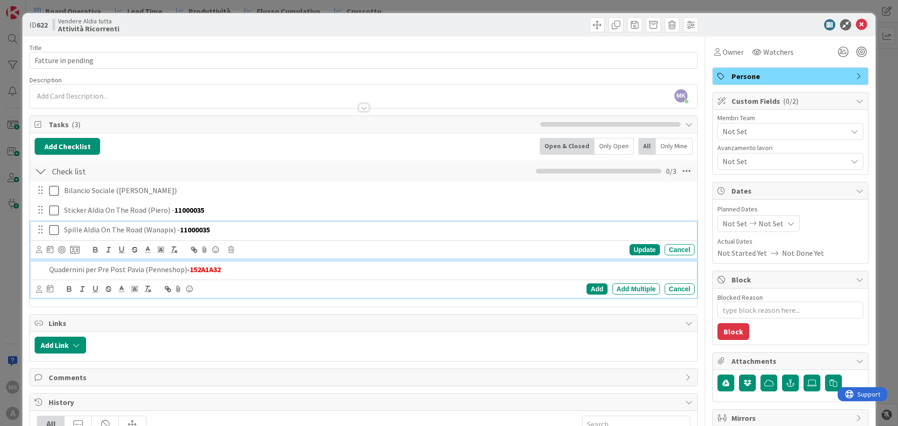
click at [269, 232] on p "Spille Aldia On The Road (Wanapix) - 11000035" at bounding box center [377, 230] width 627 height 11
click at [239, 264] on p "Quadernini per Pre Post Pavia (Penneshop) - 152A1A32" at bounding box center [370, 269] width 642 height 11
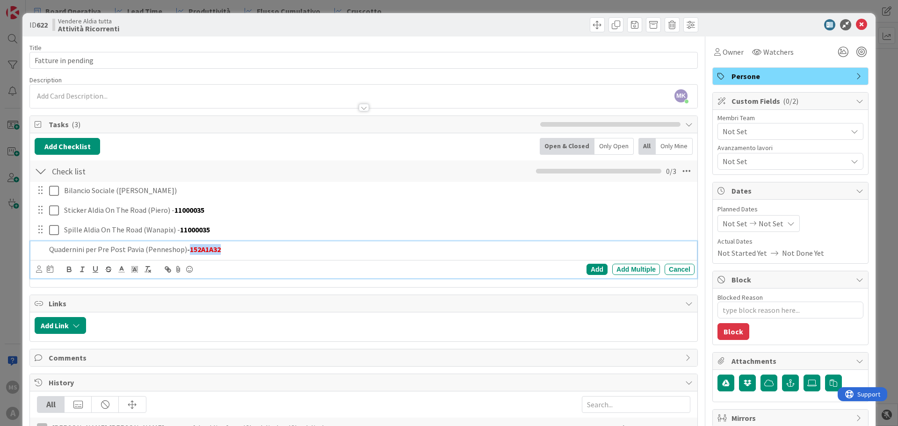
drag, startPoint x: 233, startPoint y: 248, endPoint x: 188, endPoint y: 250, distance: 45.9
click at [188, 250] on p "Quadernini per Pre Post Pavia (Penneshop) - 152A1A32" at bounding box center [370, 249] width 642 height 11
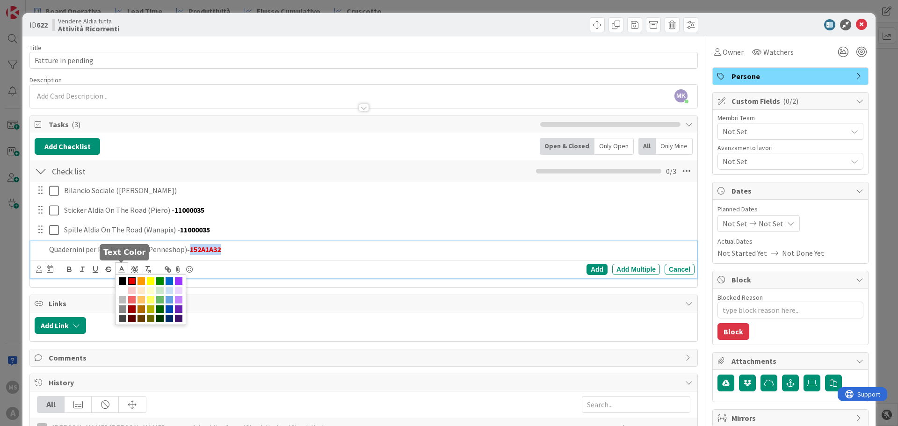
click at [122, 270] on icon at bounding box center [121, 269] width 8 height 8
click at [125, 279] on span at bounding box center [122, 280] width 7 height 7
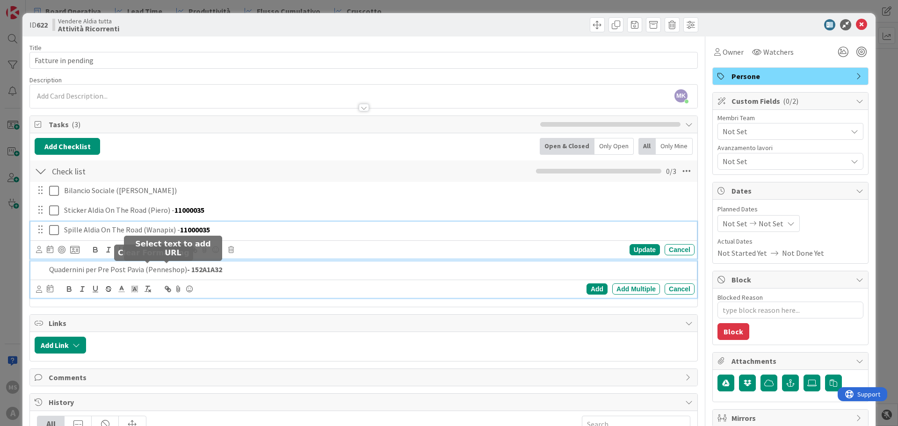
click at [233, 225] on p "Spille Aldia On The Road (Wanapix) - 11000035" at bounding box center [377, 230] width 627 height 11
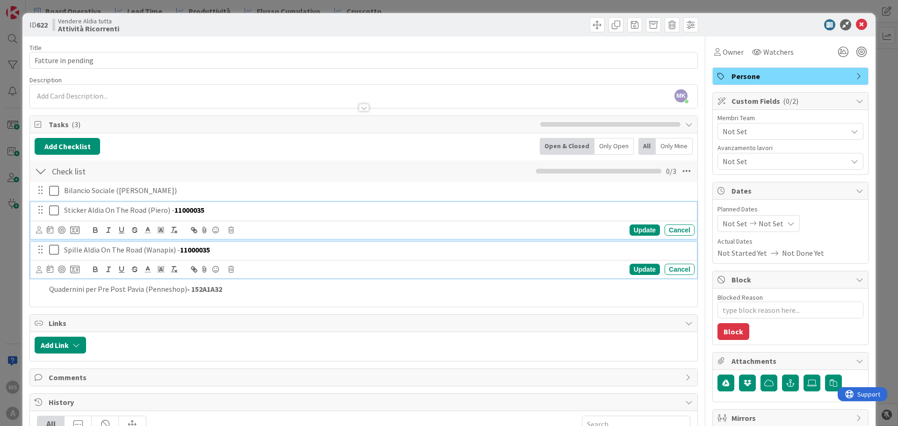
click at [227, 207] on p "Sticker Aldia On The Road (Piero) - 11000035" at bounding box center [377, 210] width 627 height 11
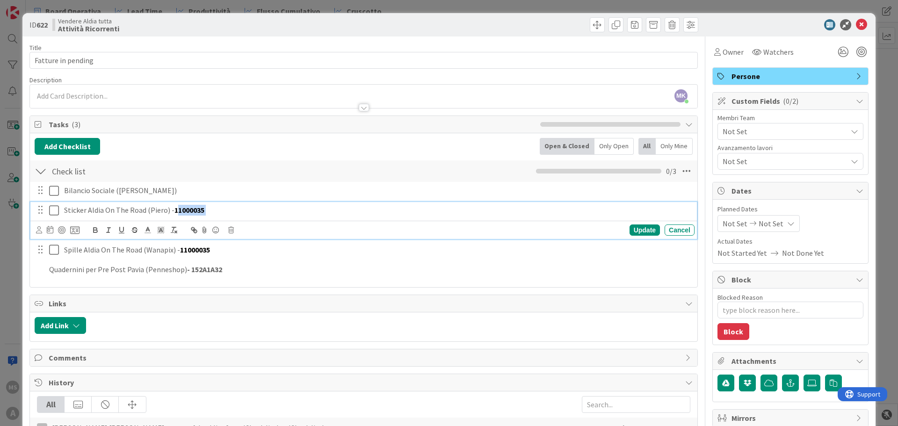
drag, startPoint x: 220, startPoint y: 208, endPoint x: 174, endPoint y: 212, distance: 46.0
click at [174, 212] on p "Sticker Aldia On The Road (Piero) - 11000035" at bounding box center [377, 210] width 627 height 11
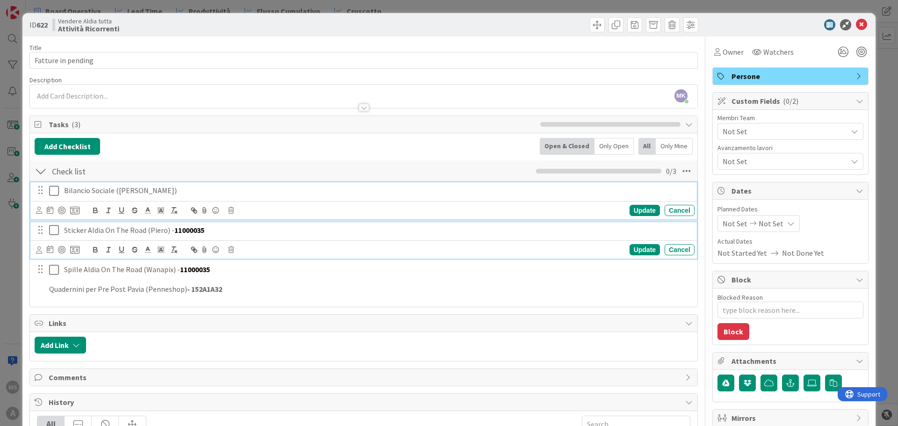
click at [310, 194] on p "Bilancio Sociale ([PERSON_NAME])" at bounding box center [377, 190] width 627 height 11
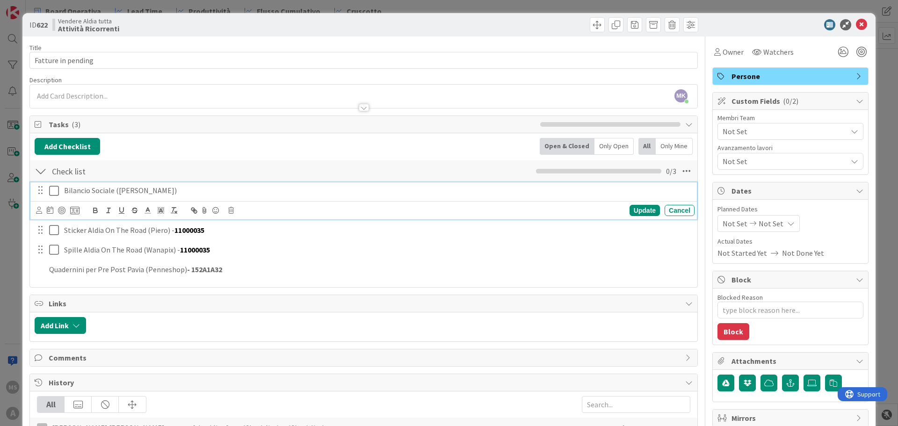
click at [110, 295] on div "Links" at bounding box center [364, 303] width 668 height 17
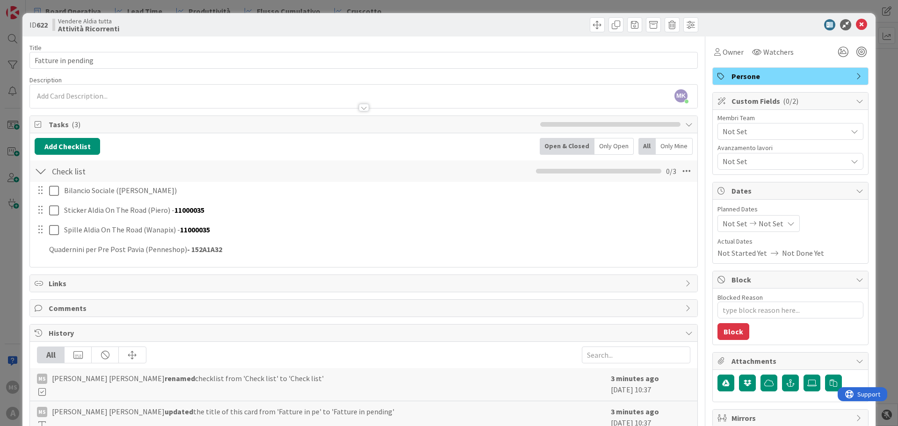
click at [245, 239] on div "Bilancio Sociale ([PERSON_NAME]) Update Cancel Sticker Aldia On The Road (Piero…" at bounding box center [364, 222] width 658 height 80
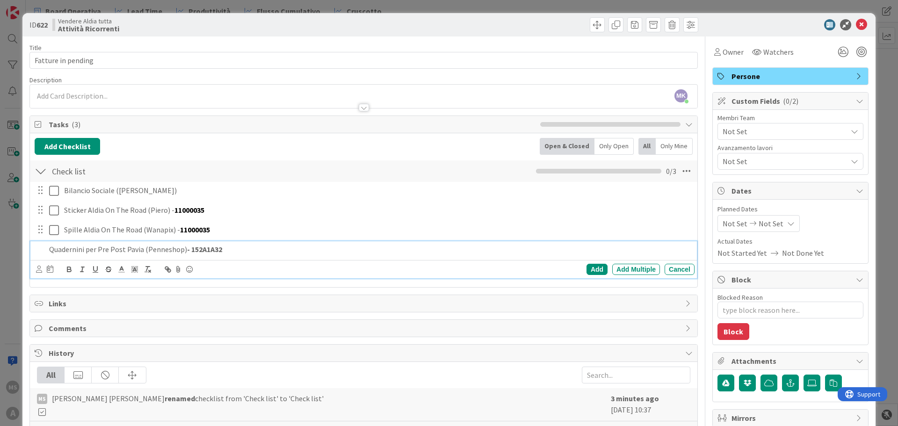
click at [246, 247] on p "Quadernini per Pre Post Pavia (Penneshop) - 152A1A32" at bounding box center [370, 249] width 642 height 11
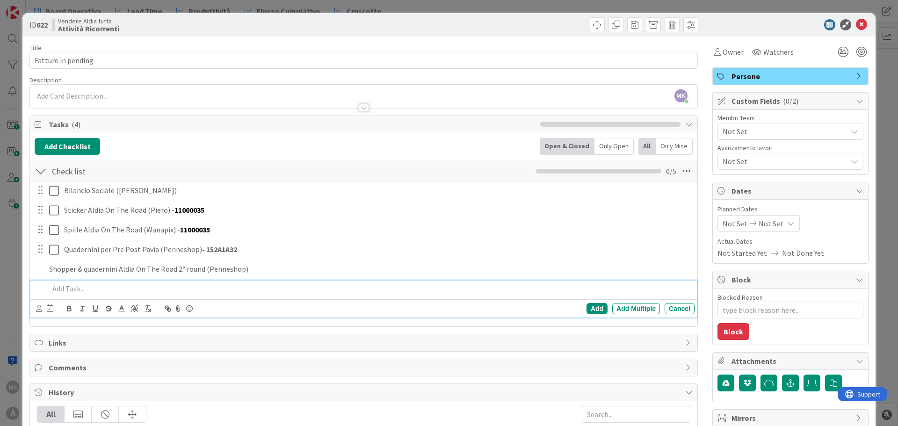
type textarea "x"
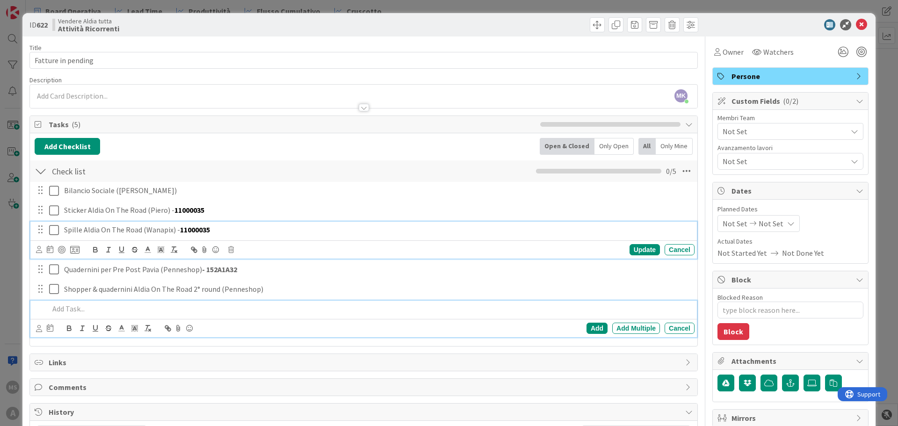
click at [196, 226] on strong "11000035" at bounding box center [195, 229] width 30 height 9
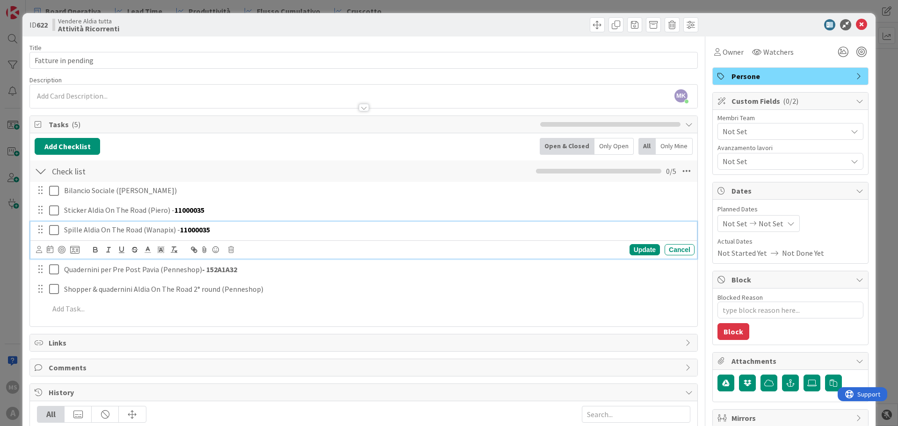
click at [238, 227] on p "Spille Aldia On The Road (Wanapix) - 11000035" at bounding box center [377, 230] width 627 height 11
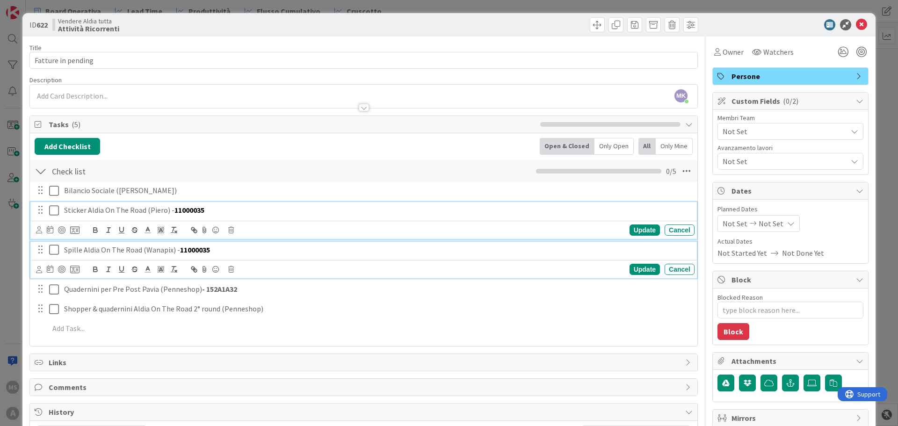
click at [220, 214] on p "Sticker Aldia On The Road (Piero) - 11000035" at bounding box center [377, 210] width 627 height 11
click at [212, 248] on p "Spille Aldia On The Road (Wanapix) - 11000035" at bounding box center [377, 250] width 627 height 11
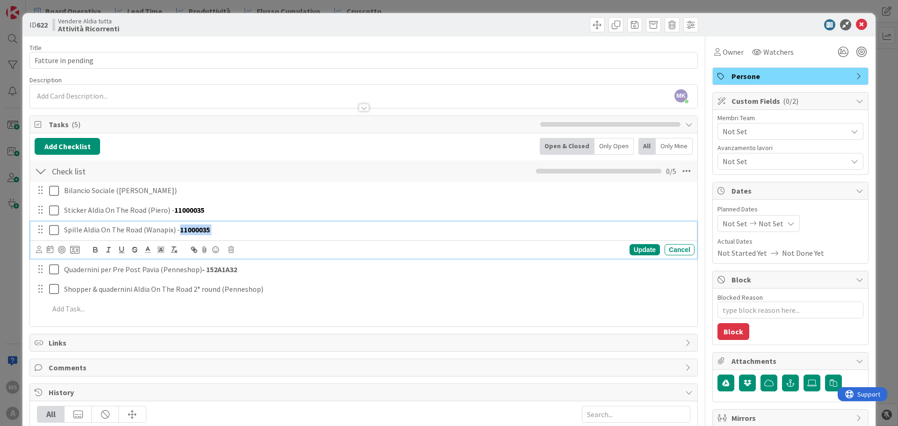
drag, startPoint x: 211, startPoint y: 228, endPoint x: 179, endPoint y: 228, distance: 31.8
click at [179, 228] on p "Spille Aldia On The Road (Wanapix) - 11000035" at bounding box center [377, 230] width 627 height 11
copy p "11000035"
click at [280, 298] on div "Bilancio Sociale ([PERSON_NAME]) Update Cancel Sticker Aldia On The Road (Piero…" at bounding box center [364, 251] width 658 height 139
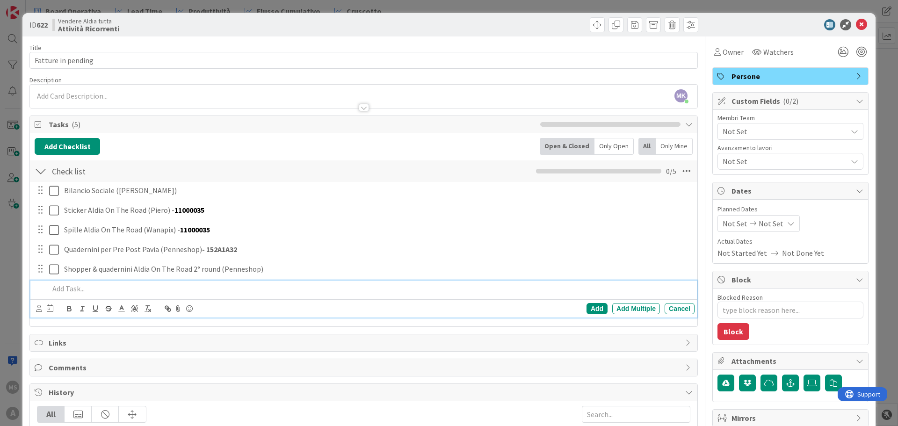
click at [279, 292] on p at bounding box center [370, 289] width 642 height 11
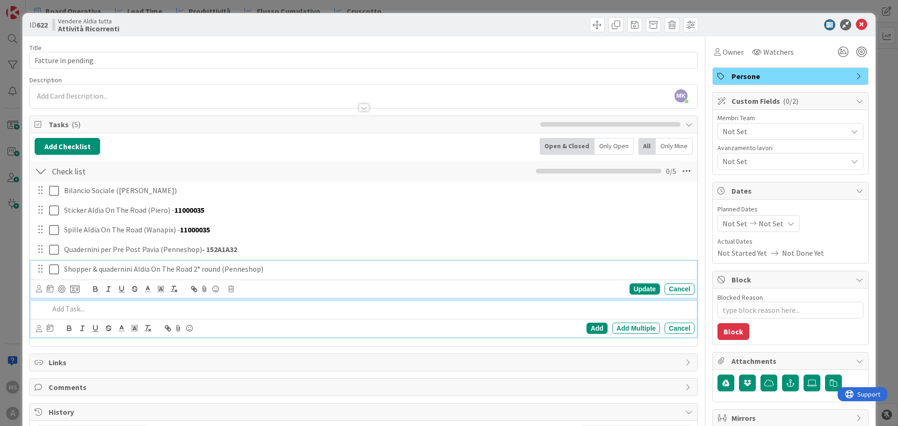
click at [277, 271] on p "Shopper & quadernini Aldia On The Road 2° round (Penneshop)" at bounding box center [377, 269] width 627 height 11
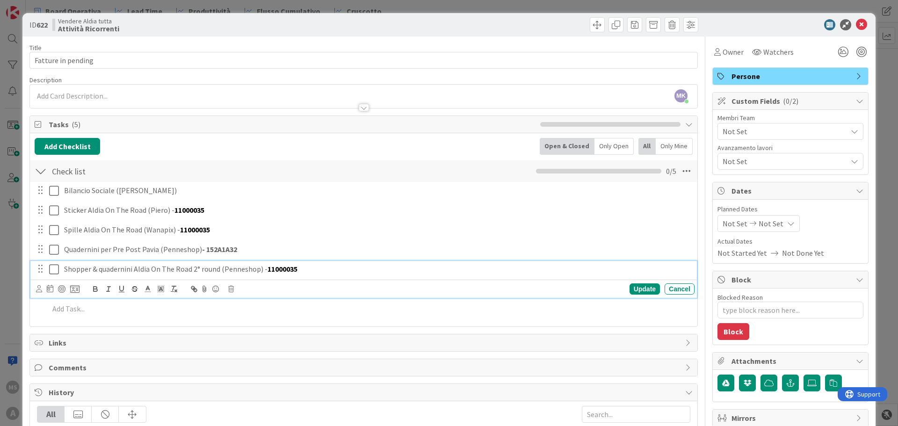
click at [302, 146] on div "Add Checklist Open & Closed Only Open All Only Mine" at bounding box center [364, 146] width 658 height 17
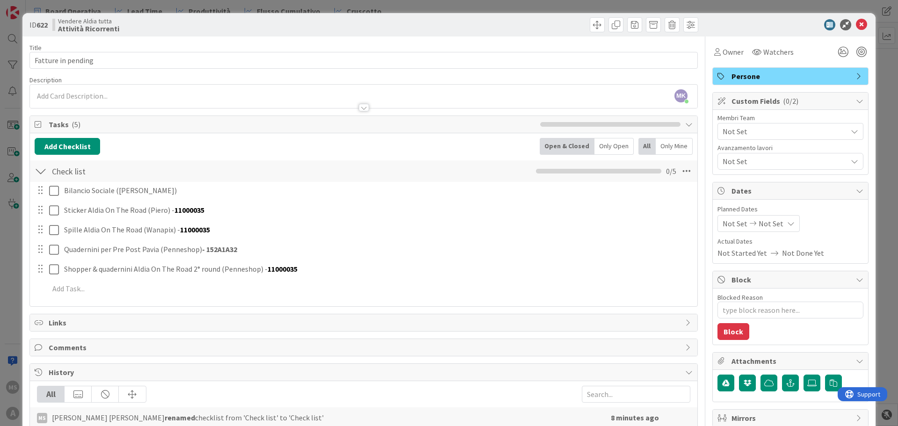
type textarea "x"
click at [856, 28] on icon at bounding box center [861, 24] width 11 height 11
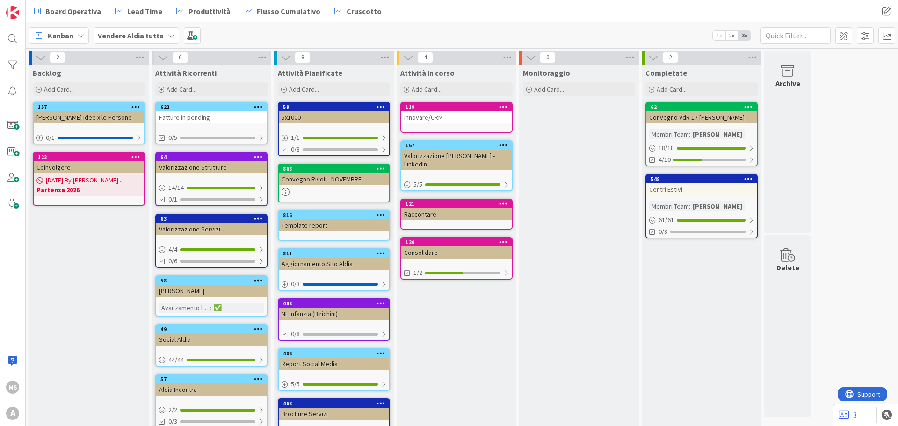
click at [145, 33] on b "Vendere Aldia tutta" at bounding box center [131, 35] width 66 height 9
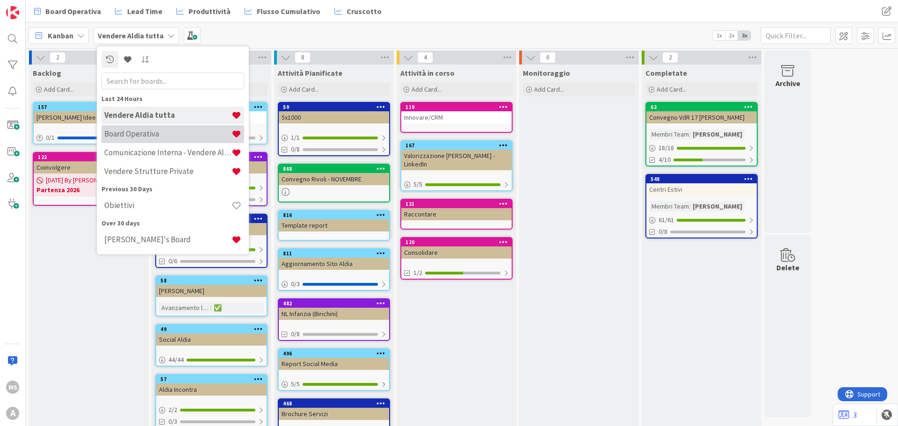
click at [156, 137] on h4 "Board Operativa" at bounding box center [167, 133] width 127 height 9
